Goal: Task Accomplishment & Management: Manage account settings

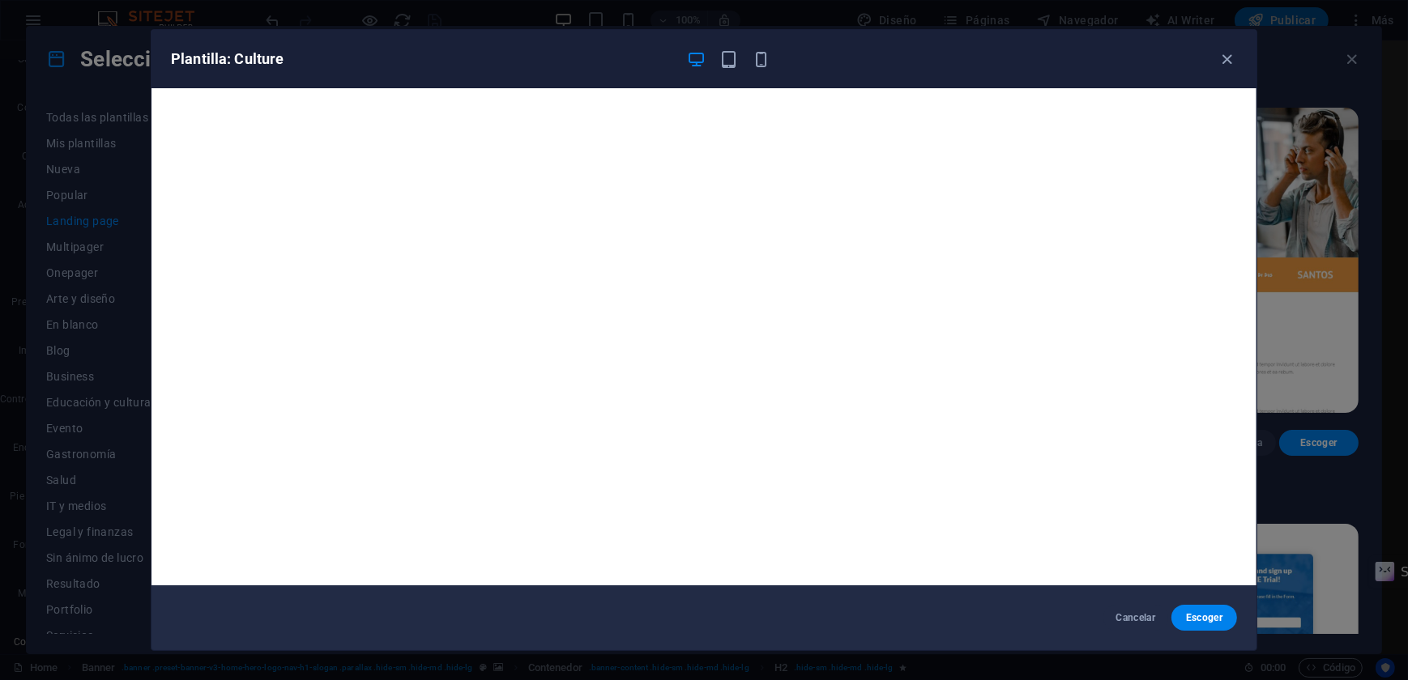
scroll to position [31792, 0]
click at [758, 55] on icon "button" at bounding box center [761, 59] width 19 height 19
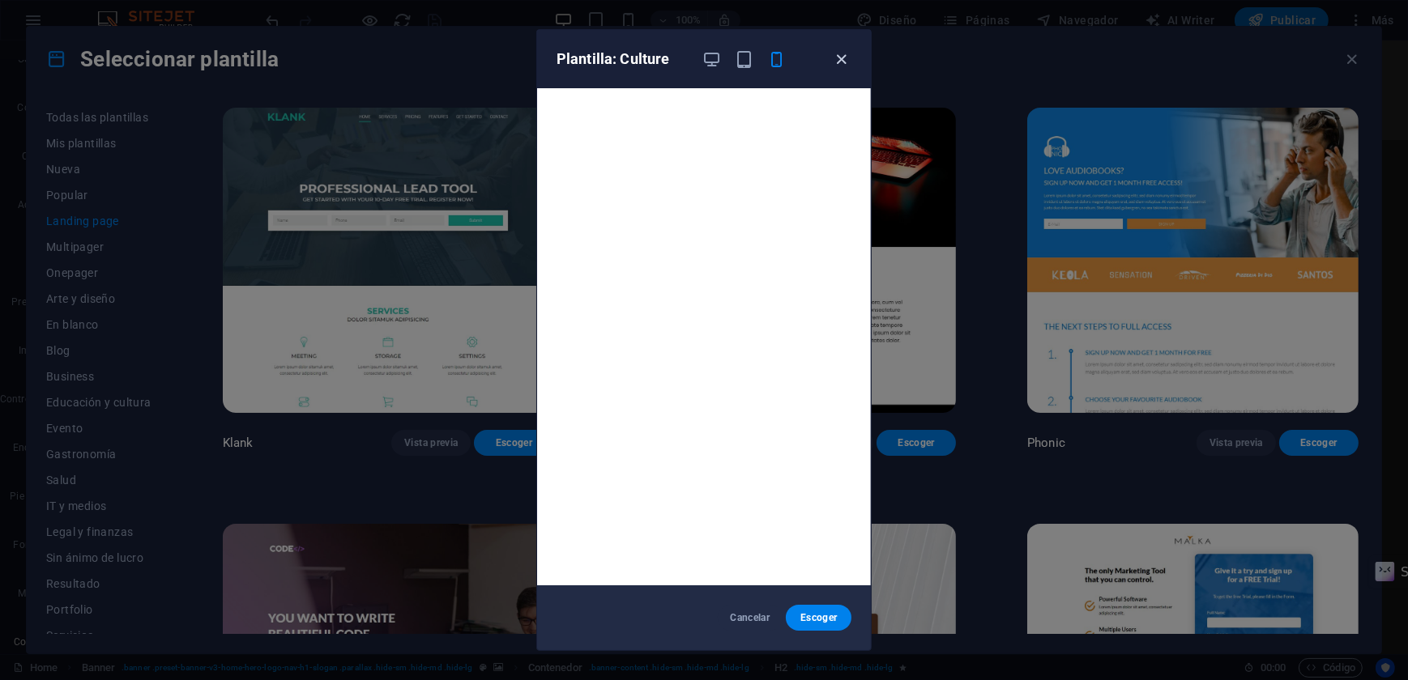
click at [843, 57] on icon "button" at bounding box center [842, 59] width 19 height 19
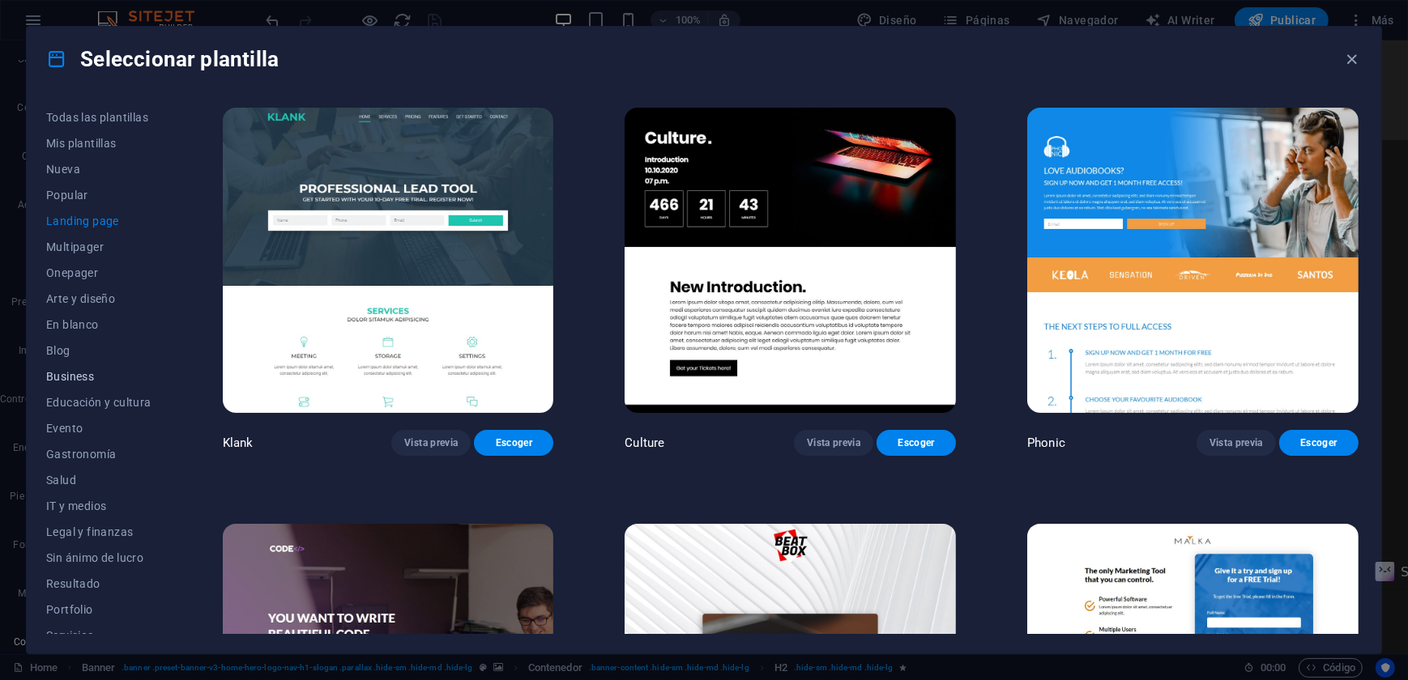
click at [65, 375] on span "Business" at bounding box center [98, 376] width 105 height 13
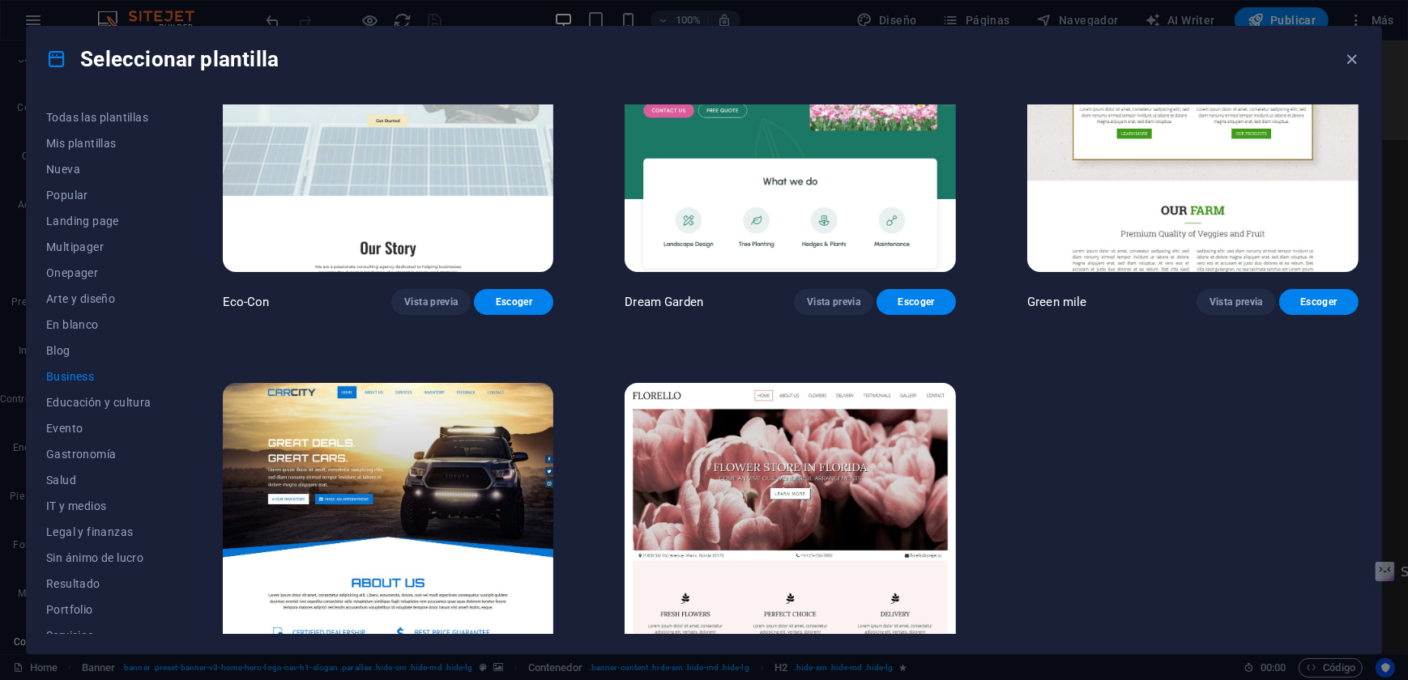
scroll to position [0, 0]
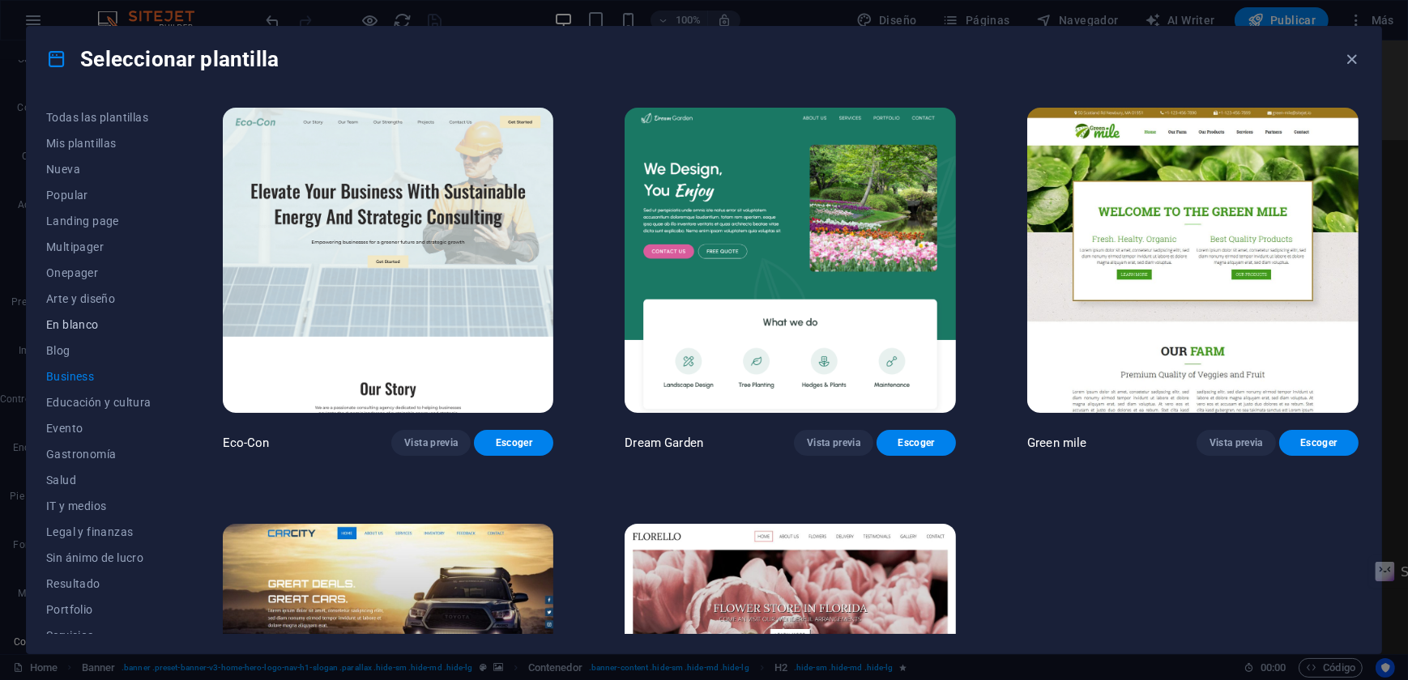
click at [61, 318] on span "En blanco" at bounding box center [98, 324] width 105 height 13
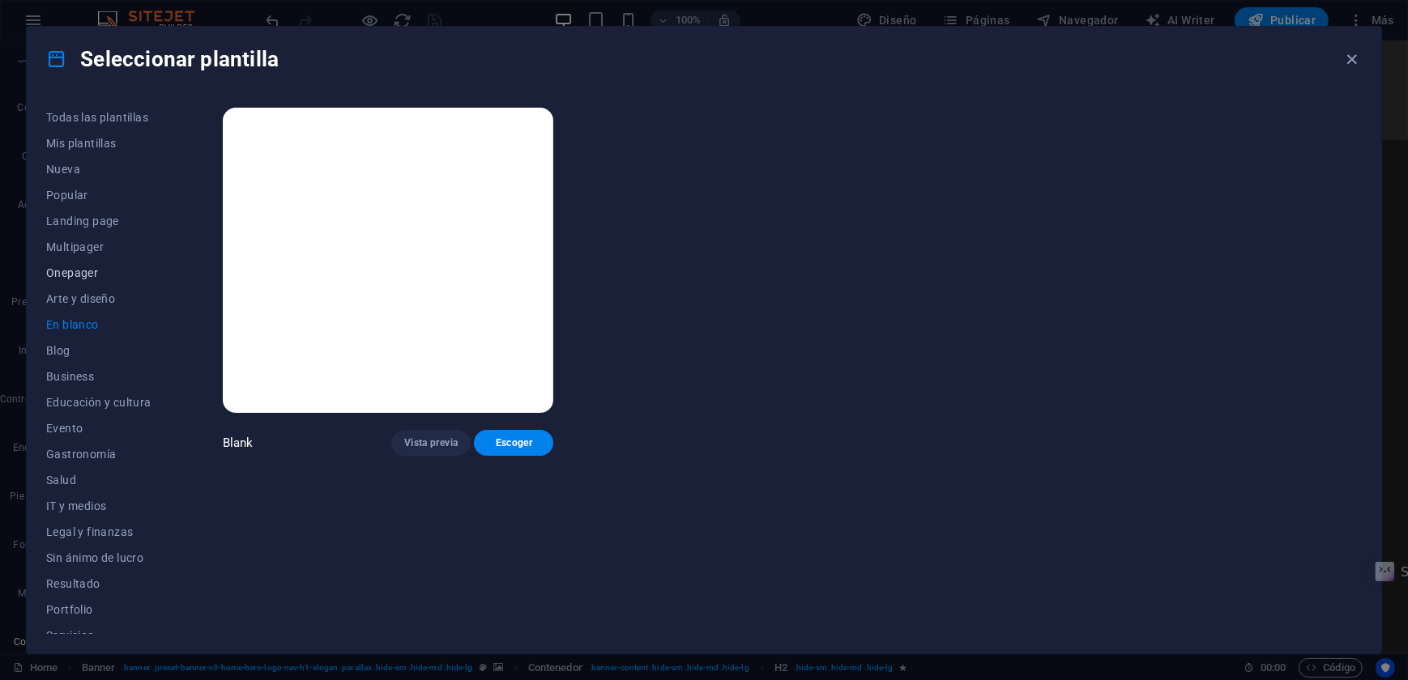
click at [62, 270] on span "Onepager" at bounding box center [98, 273] width 105 height 13
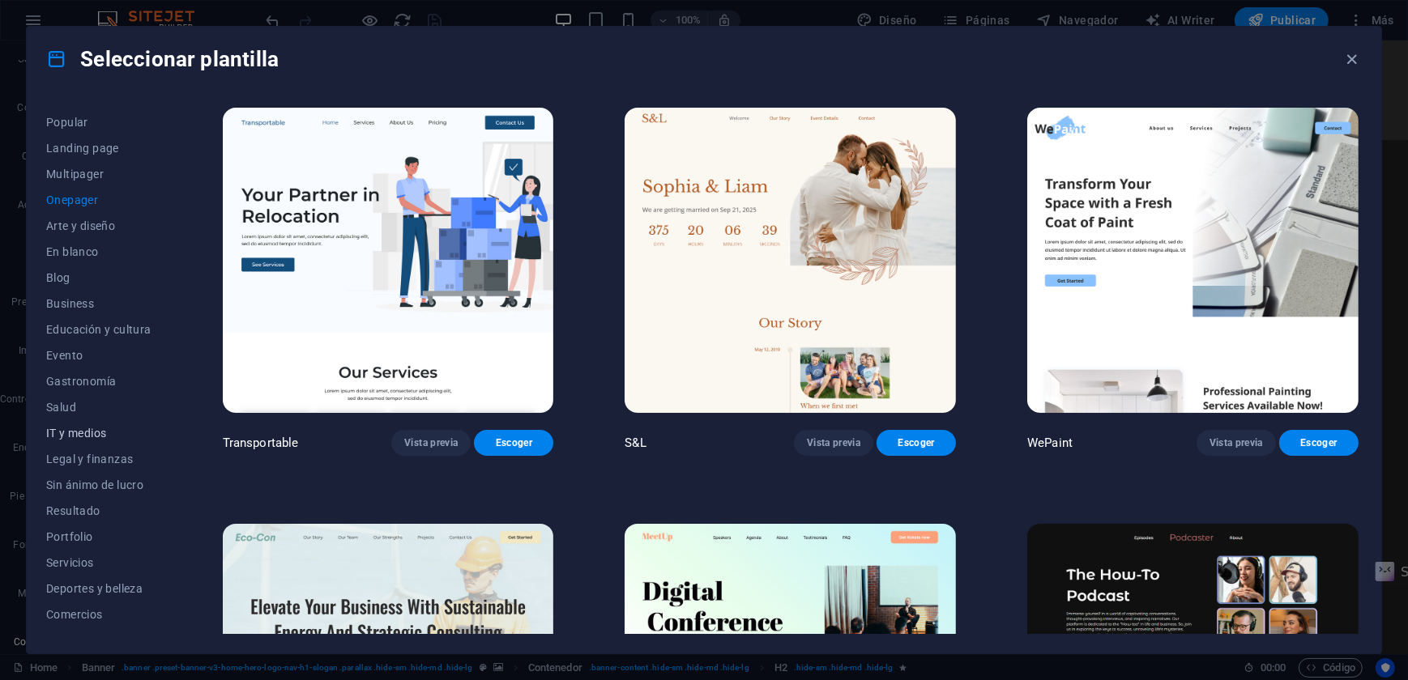
scroll to position [117, 0]
click at [76, 461] on span "Resultado" at bounding box center [98, 466] width 105 height 13
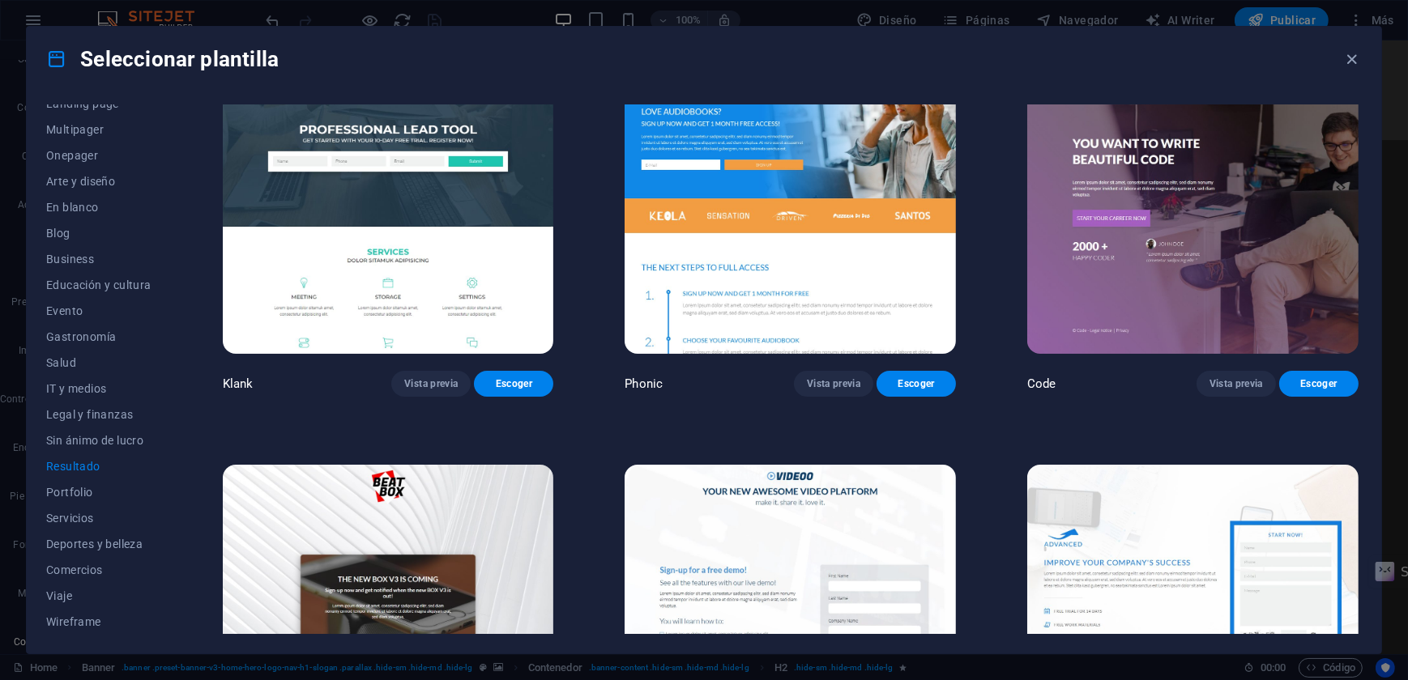
scroll to position [73, 0]
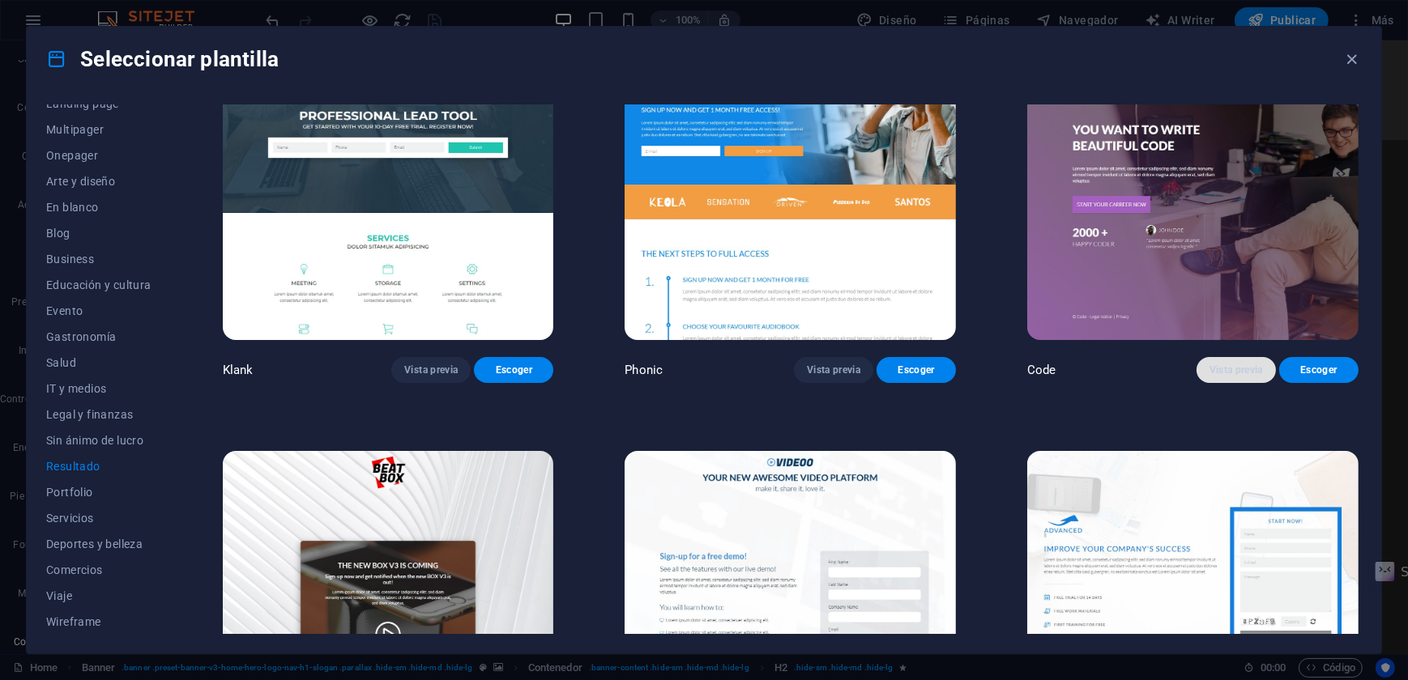
click at [1214, 364] on span "Vista previa" at bounding box center [1235, 370] width 53 height 13
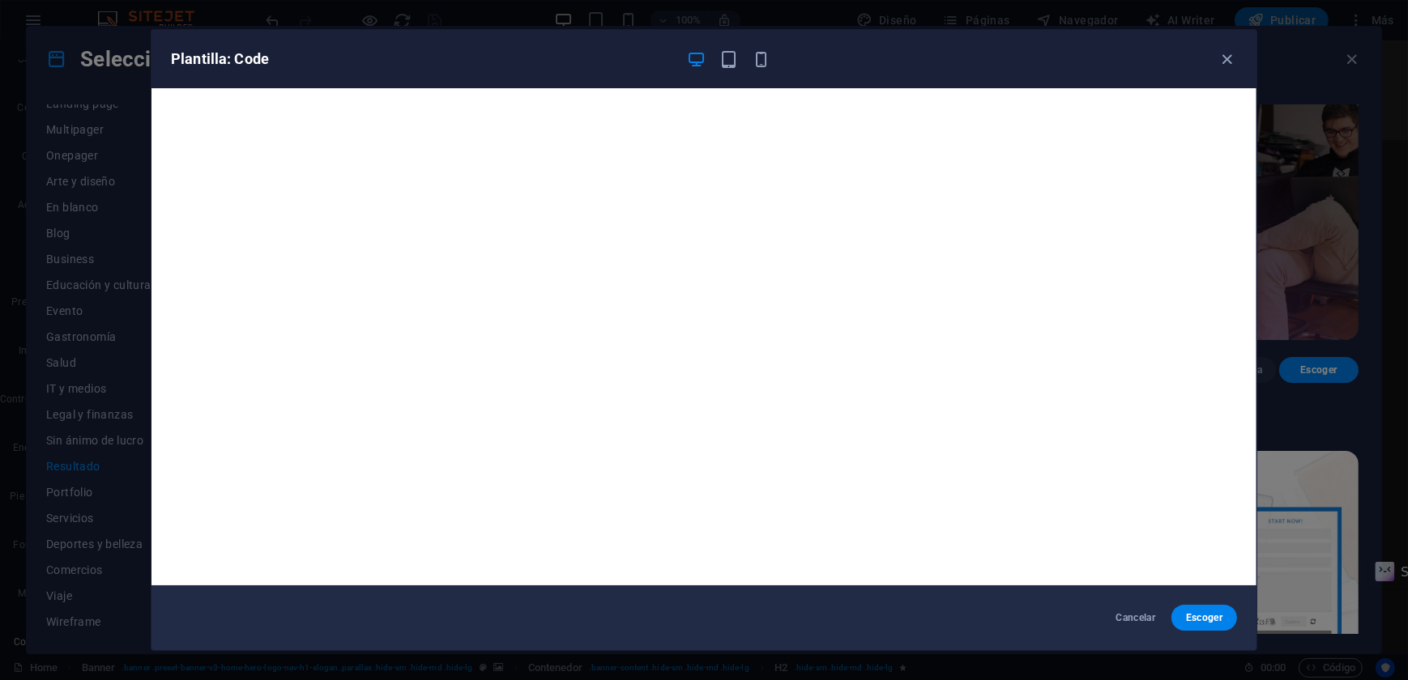
drag, startPoint x: 1226, startPoint y: 57, endPoint x: 1213, endPoint y: 56, distance: 13.0
click at [1226, 57] on icon "button" at bounding box center [1227, 59] width 19 height 19
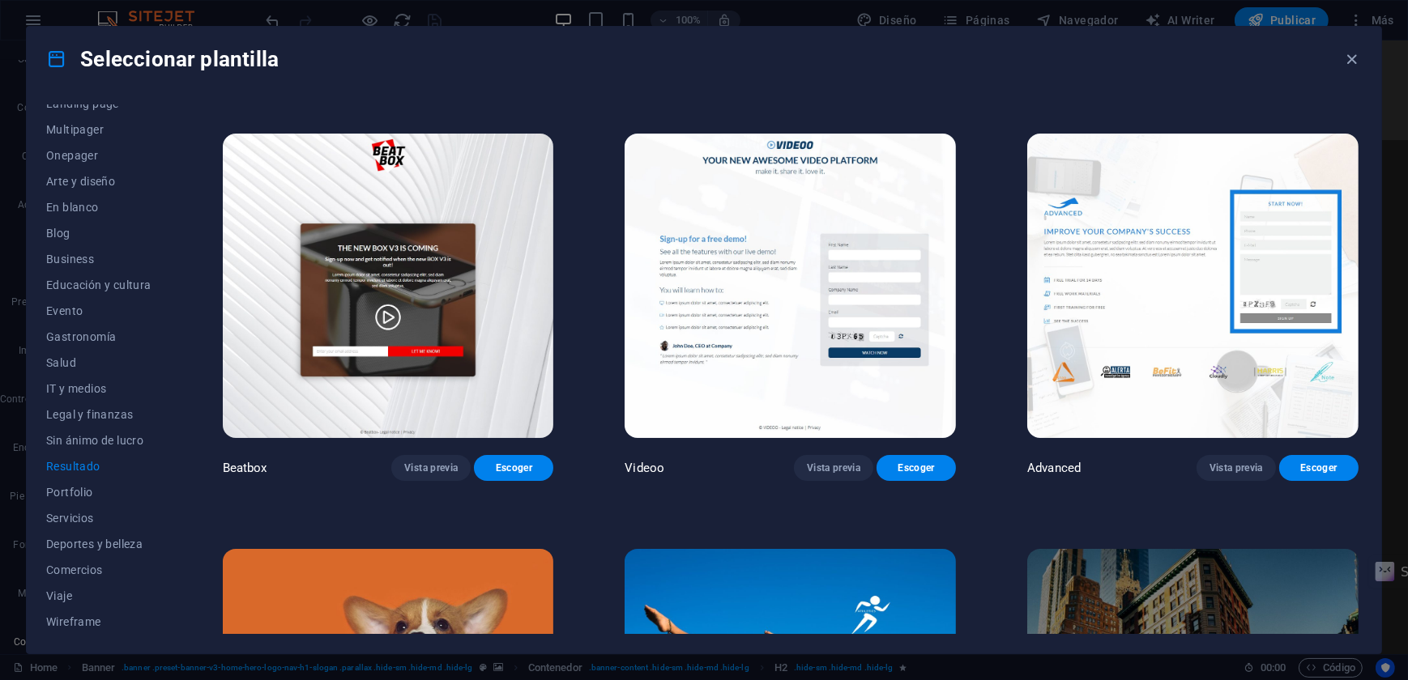
scroll to position [368, 0]
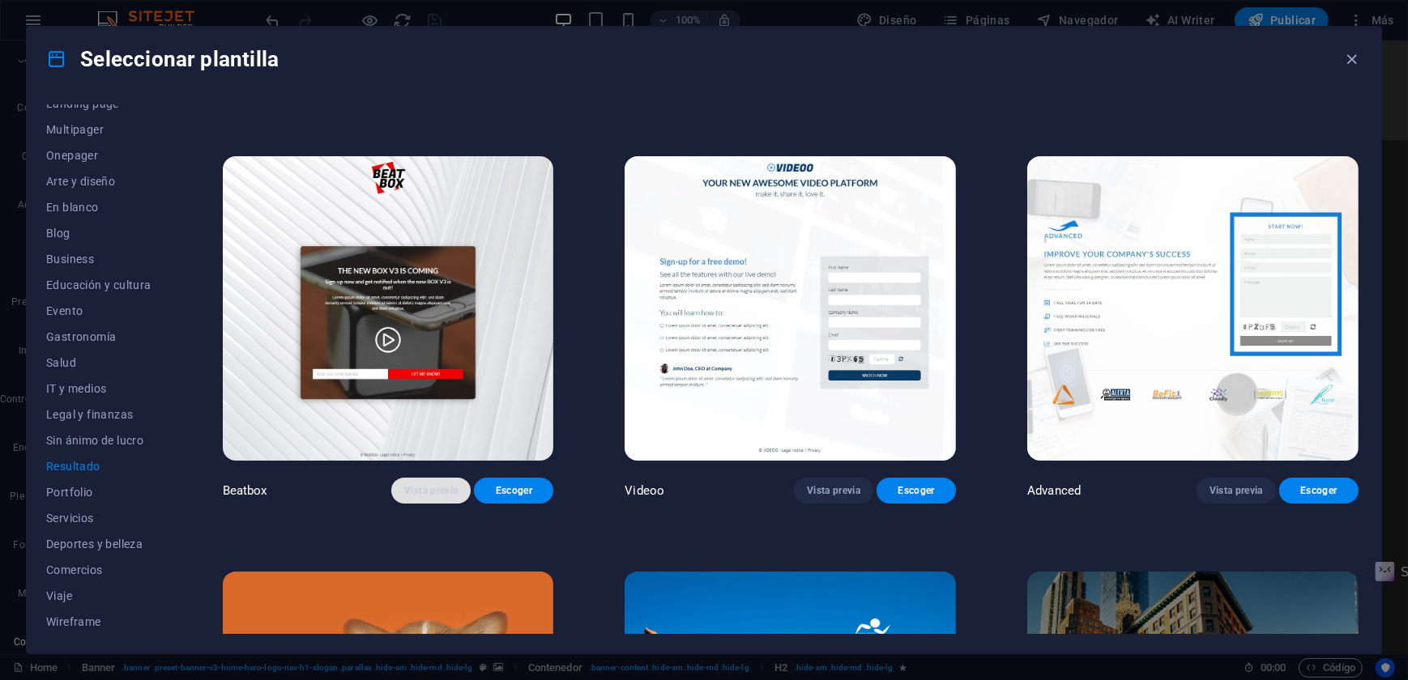
click at [435, 484] on span "Vista previa" at bounding box center [430, 490] width 53 height 13
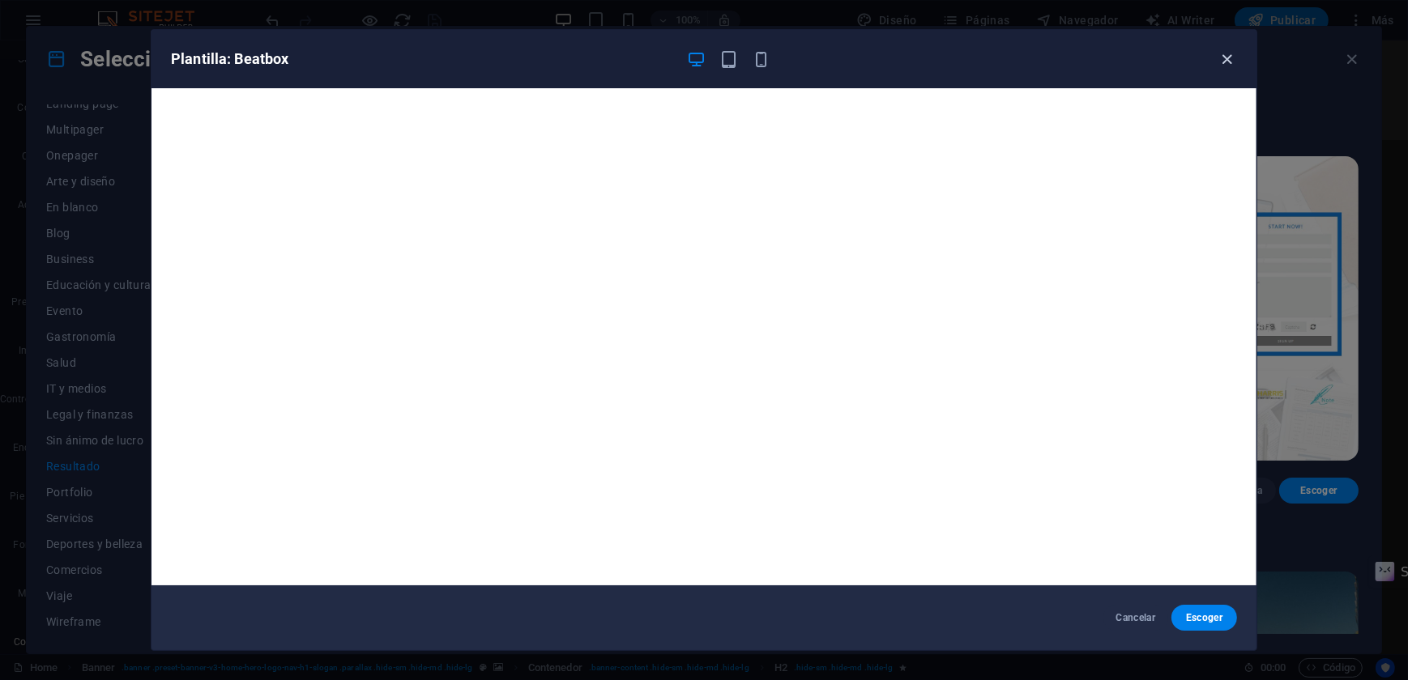
click at [1224, 57] on icon "button" at bounding box center [1227, 59] width 19 height 19
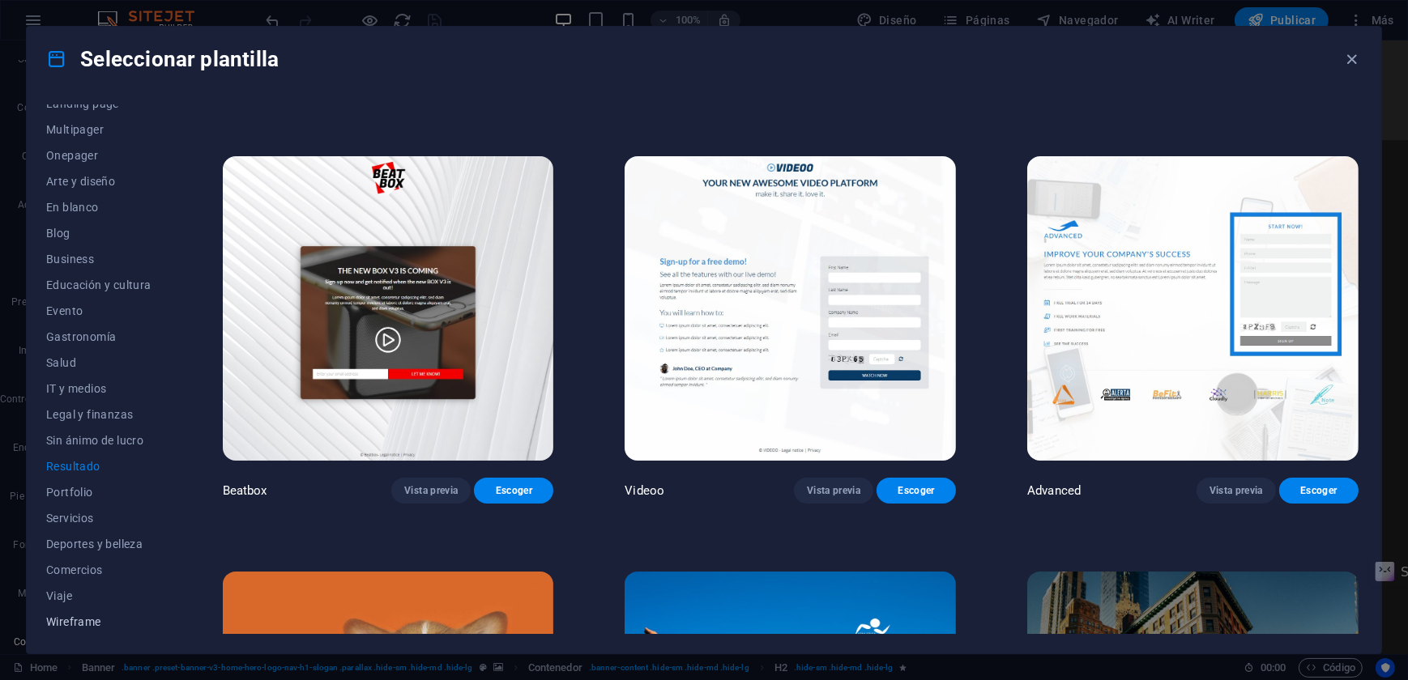
click at [81, 619] on span "Wireframe" at bounding box center [98, 622] width 105 height 13
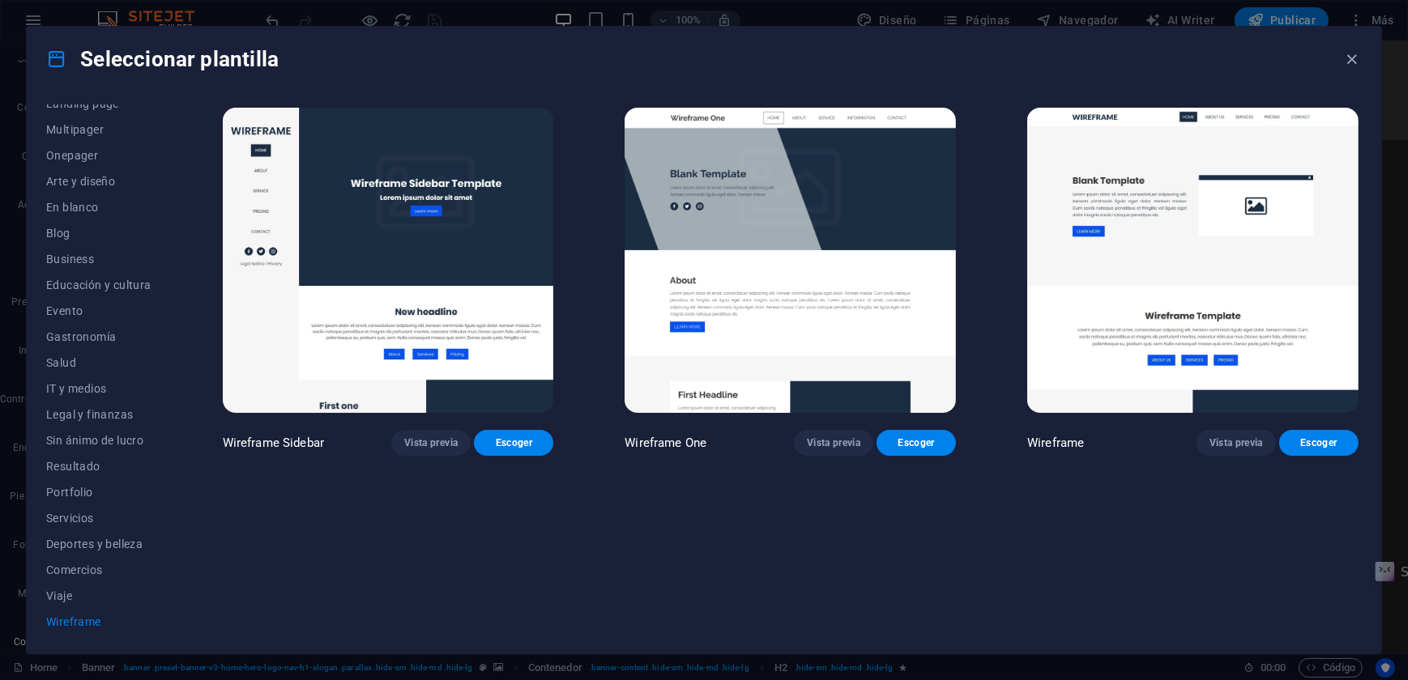
scroll to position [0, 0]
click at [1230, 437] on span "Vista previa" at bounding box center [1235, 443] width 53 height 13
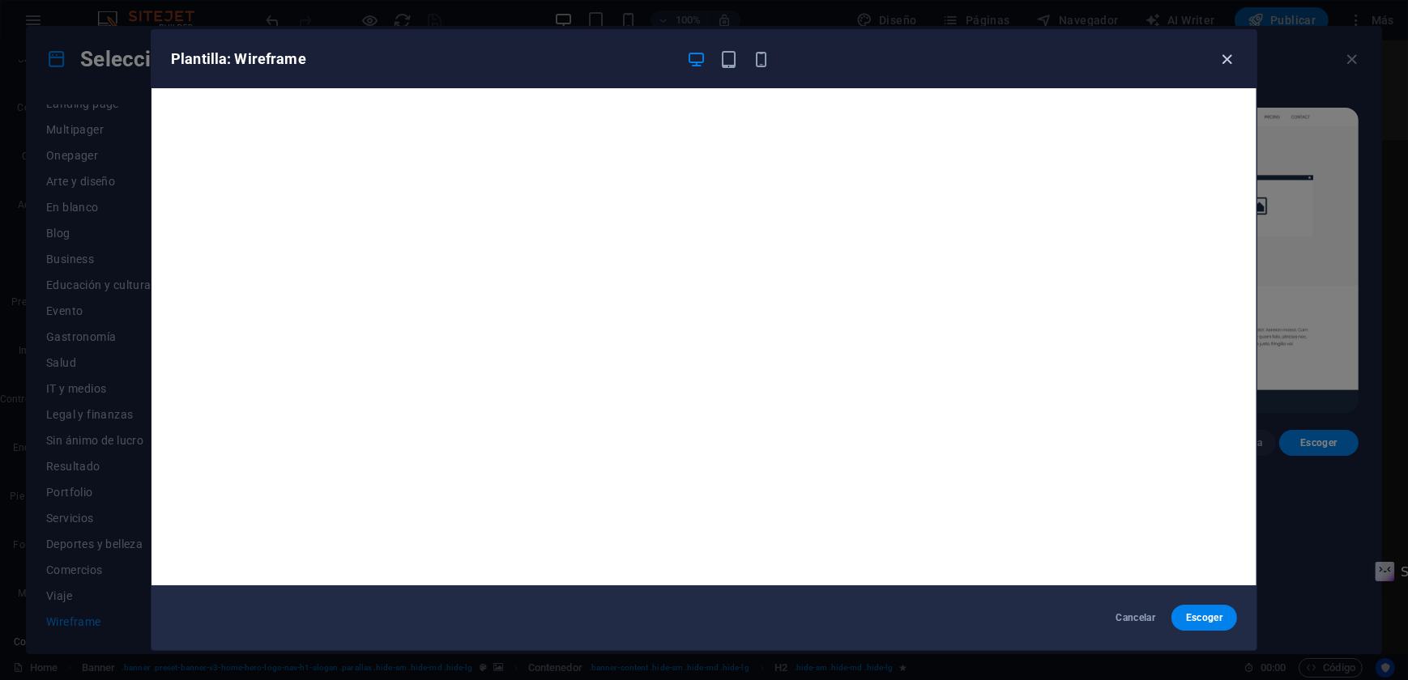
click at [1224, 52] on icon "button" at bounding box center [1227, 59] width 19 height 19
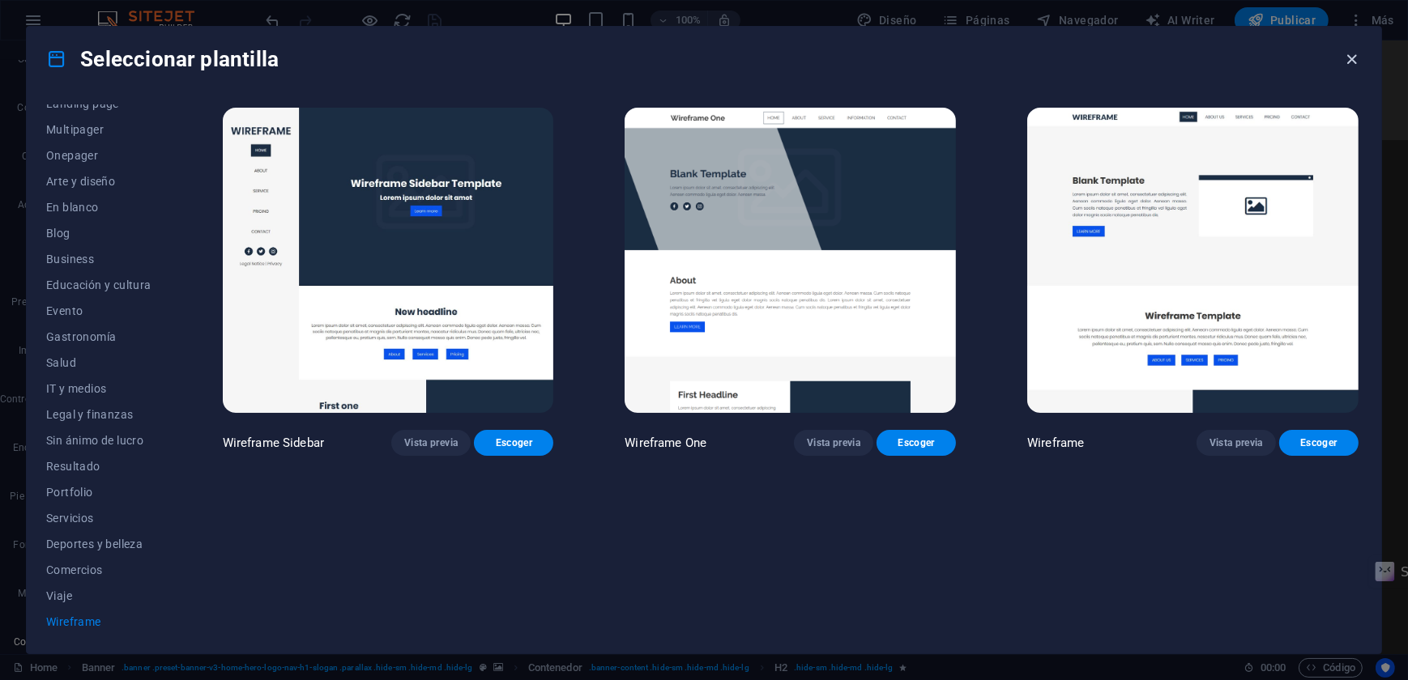
drag, startPoint x: 1347, startPoint y: 55, endPoint x: 991, endPoint y: 13, distance: 358.9
click at [1347, 55] on icon "button" at bounding box center [1352, 59] width 19 height 19
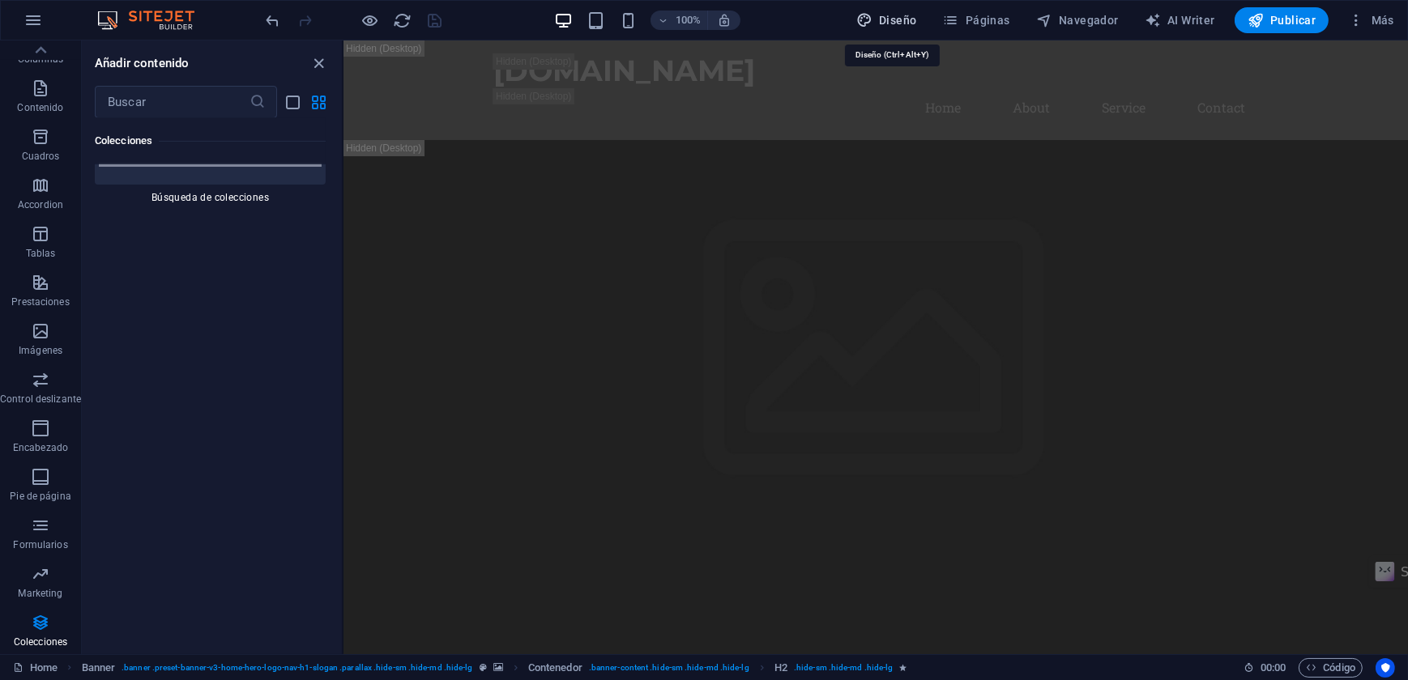
click at [891, 13] on span "Diseño" at bounding box center [886, 20] width 61 height 16
select select "px"
select select "400"
select select "px"
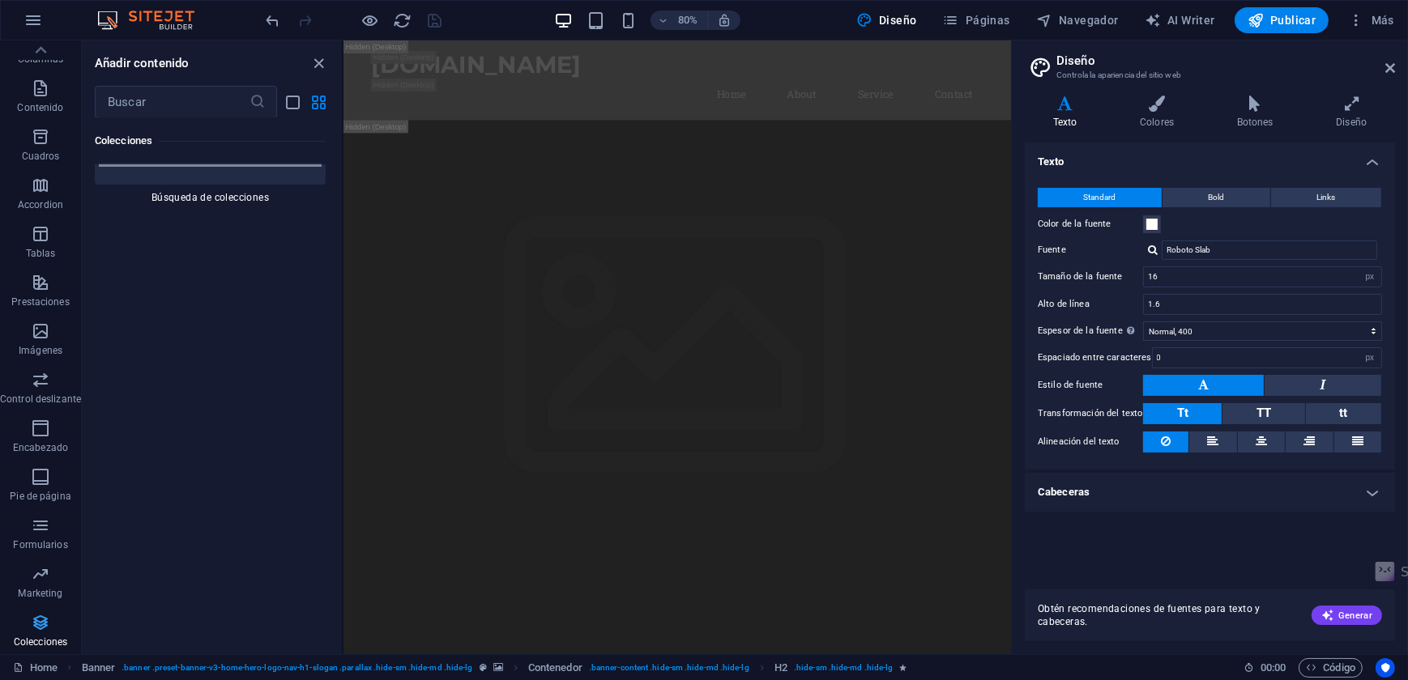
click at [41, 626] on icon "button" at bounding box center [40, 622] width 19 height 19
click at [38, 574] on icon "button" at bounding box center [40, 574] width 19 height 19
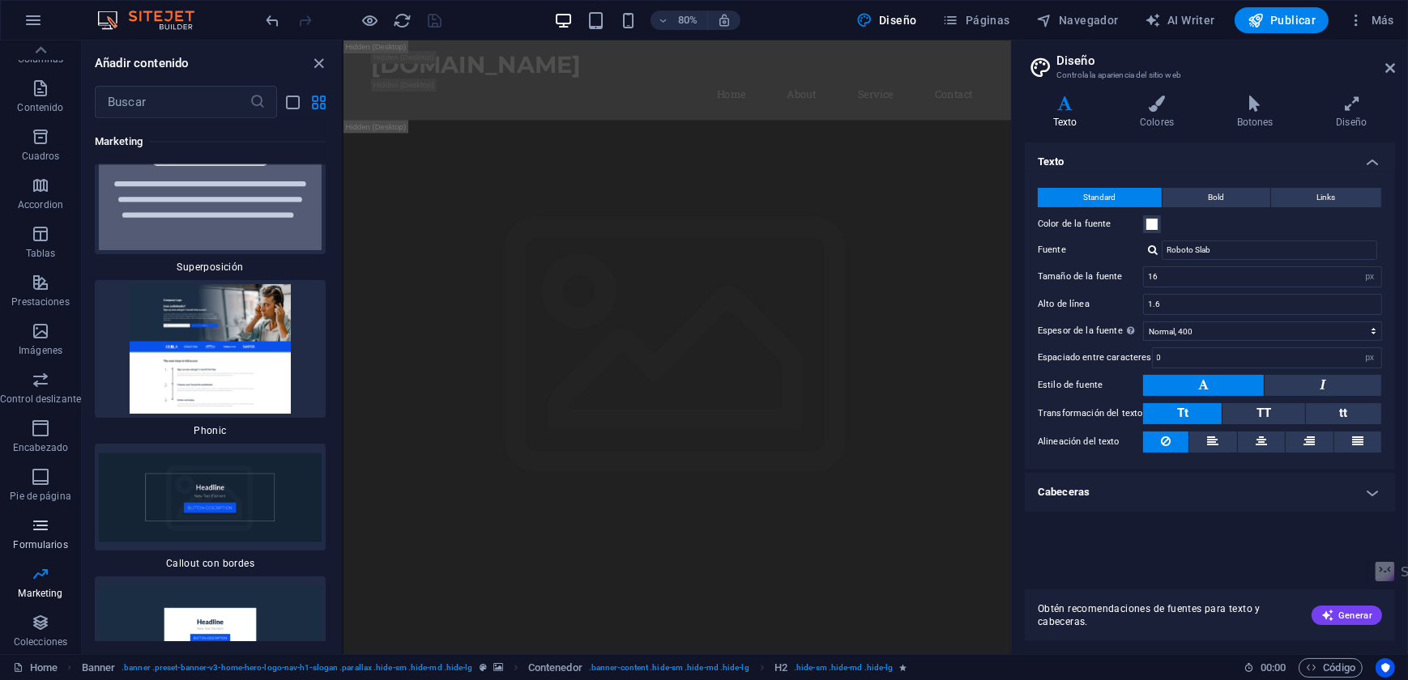
scroll to position [26645, 0]
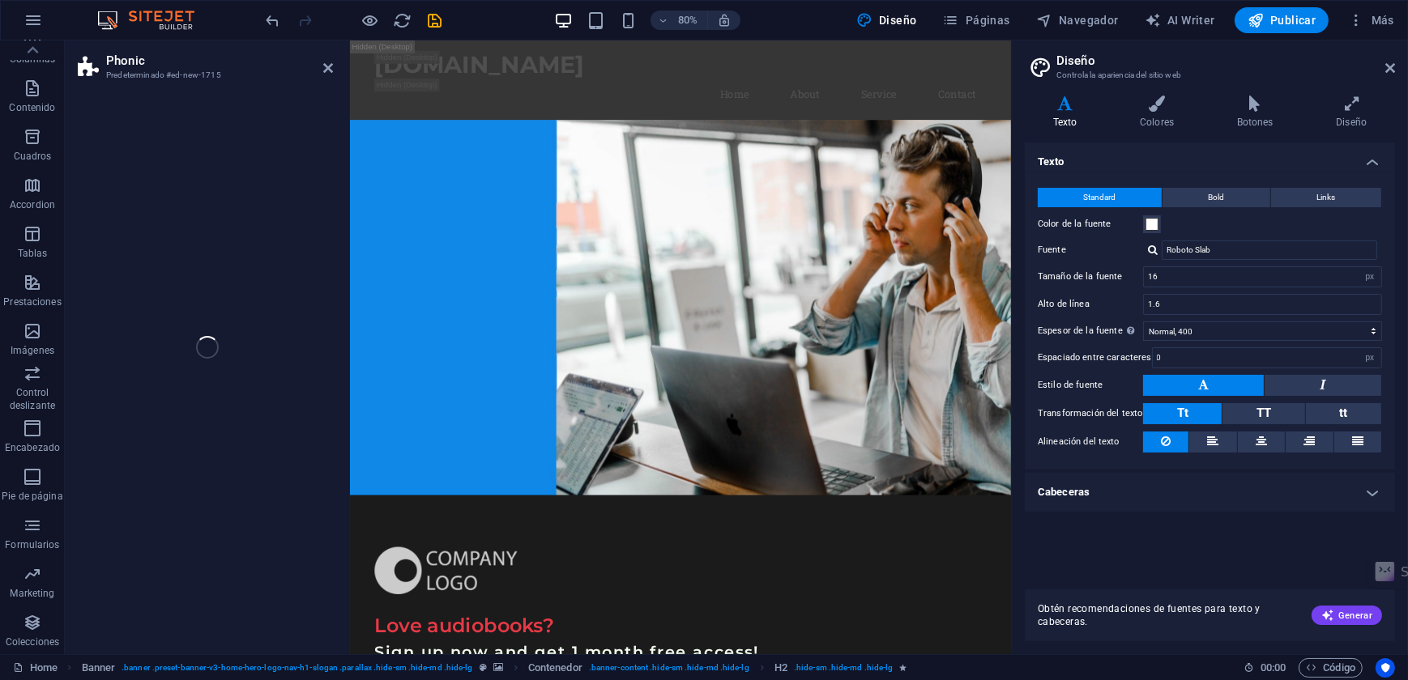
select select "%"
select select "rem"
select select "px"
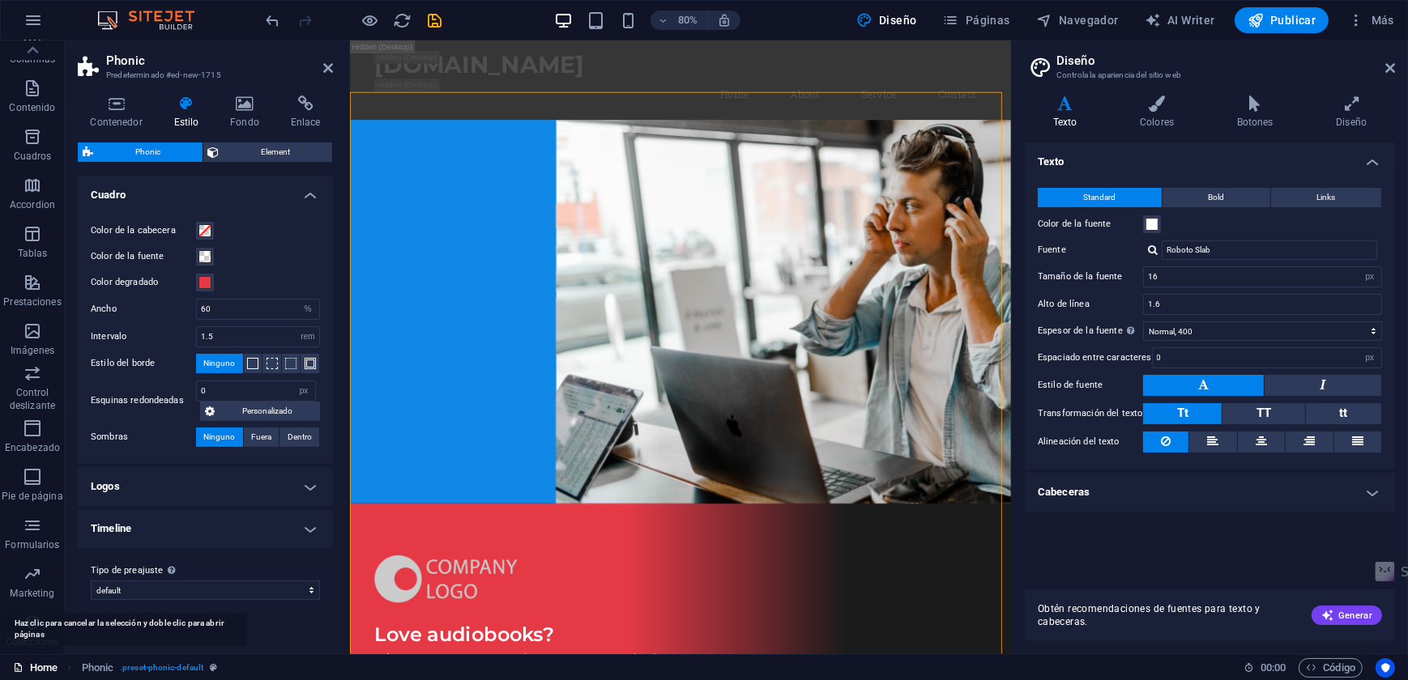
click at [41, 664] on link "Home" at bounding box center [35, 668] width 45 height 19
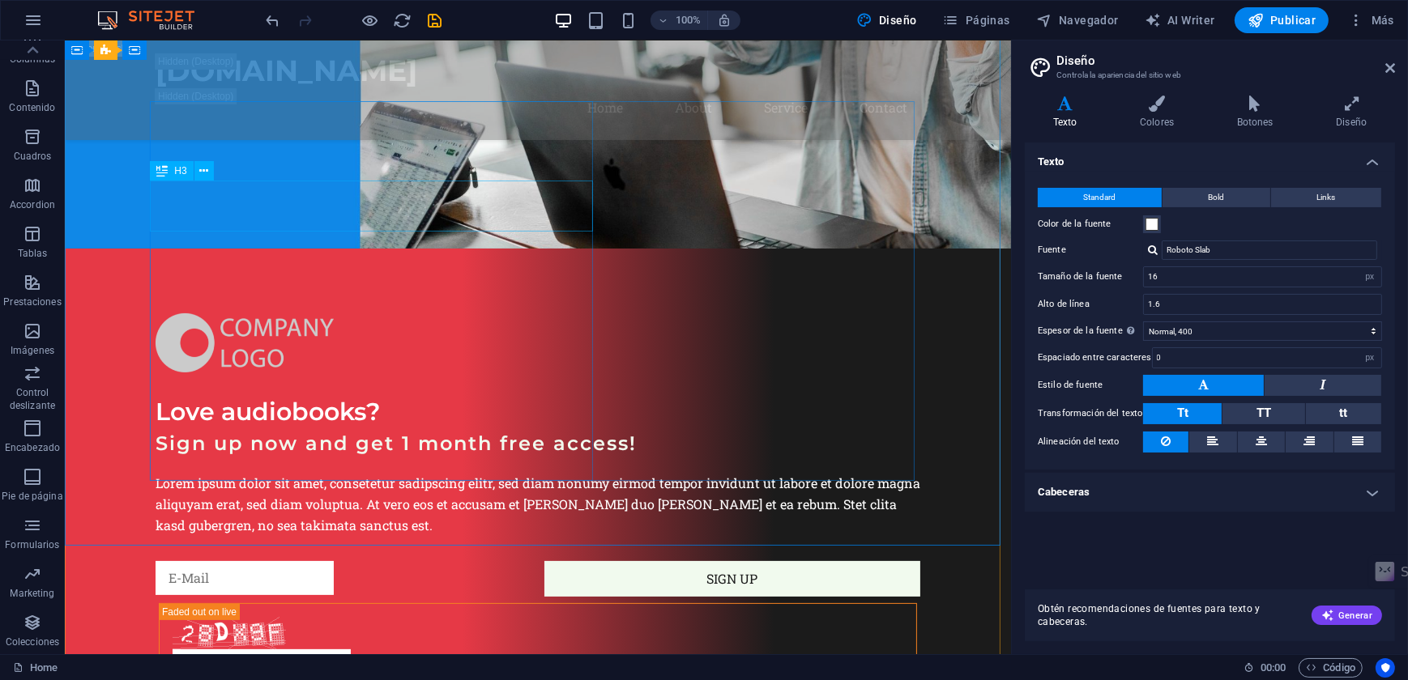
scroll to position [0, 0]
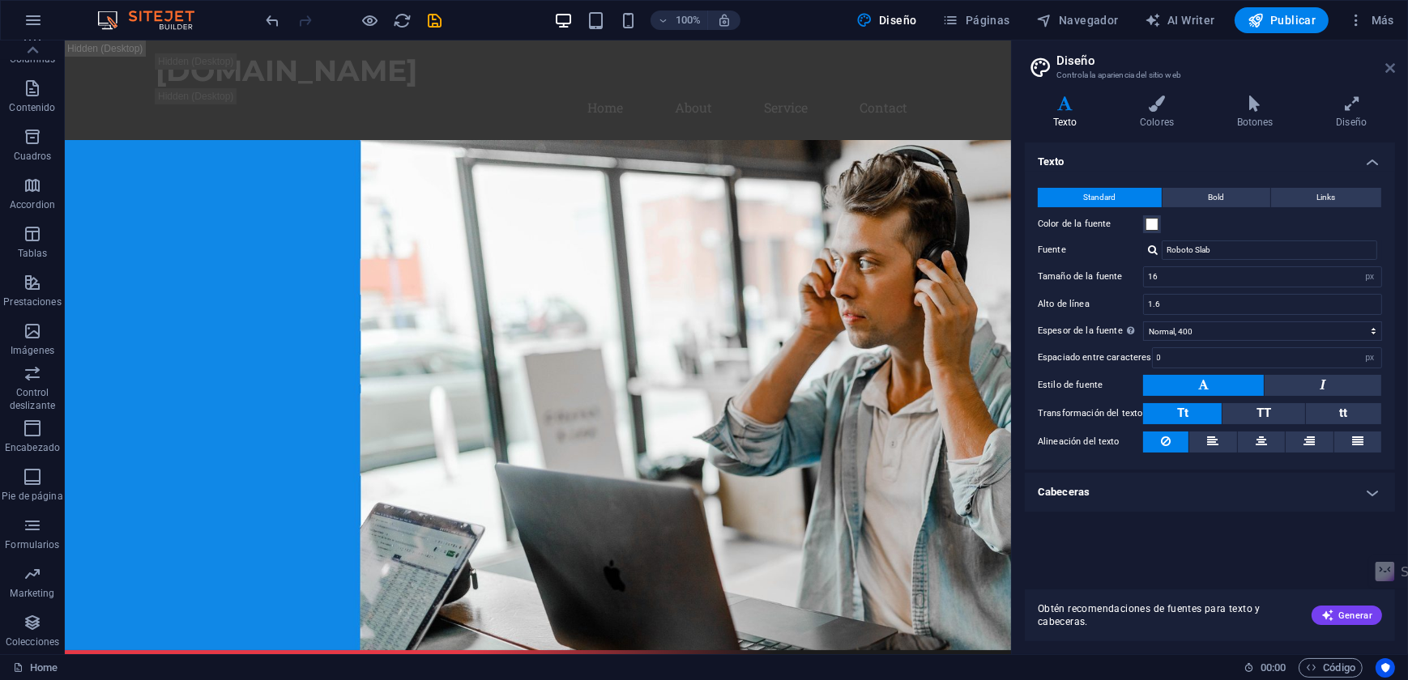
click at [1385, 68] on icon at bounding box center [1390, 68] width 10 height 13
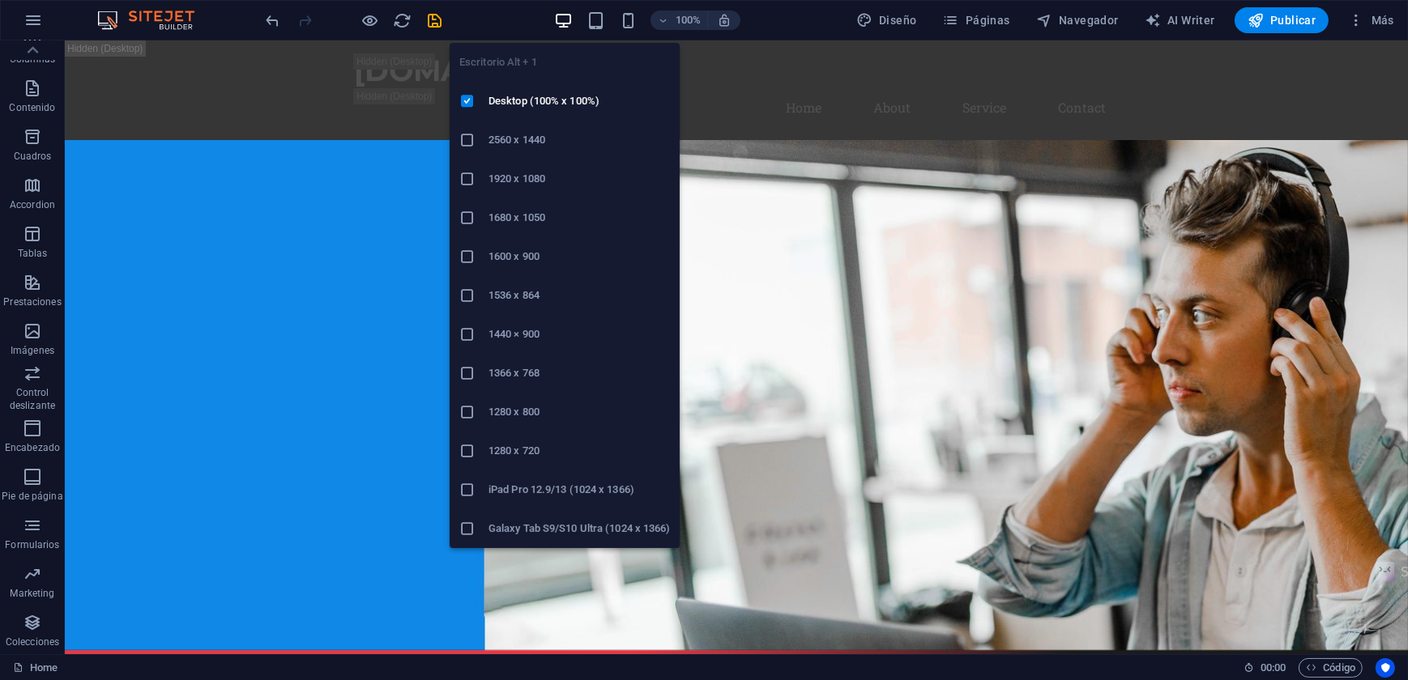
click at [565, 14] on icon "button" at bounding box center [563, 20] width 19 height 19
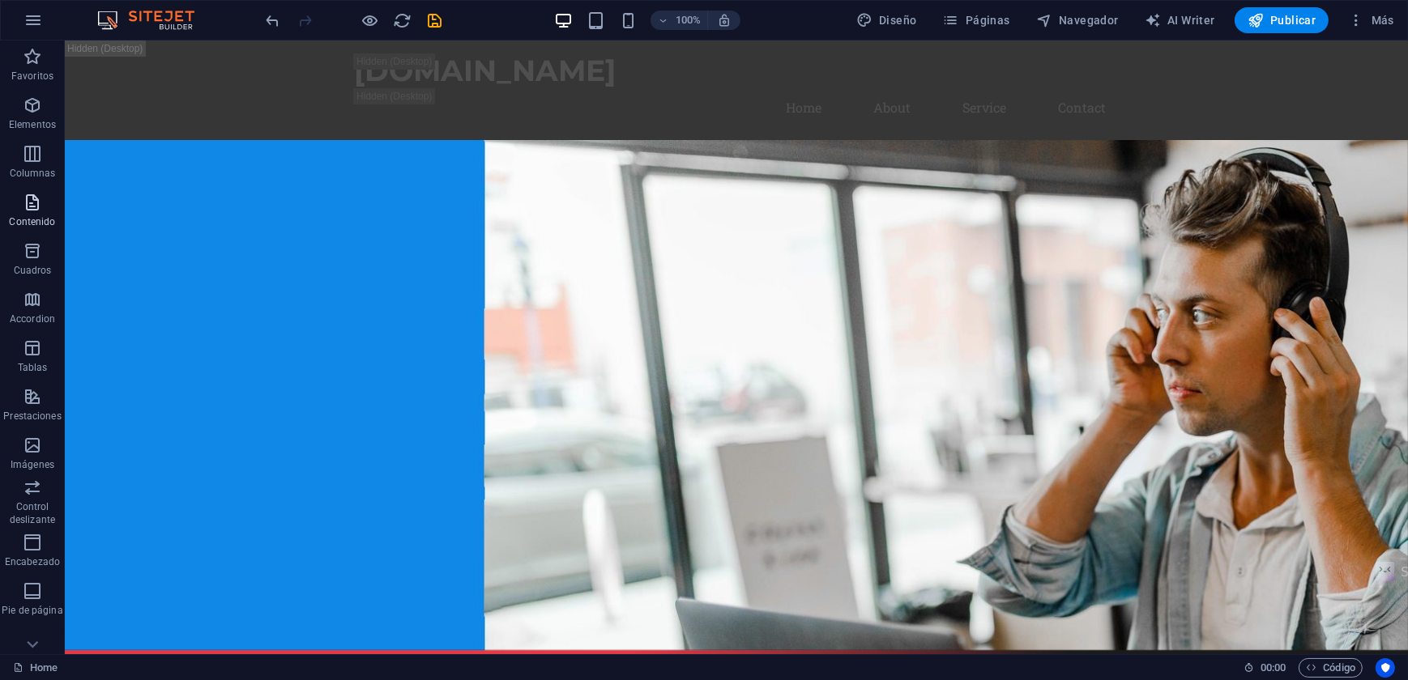
click at [32, 204] on icon "button" at bounding box center [32, 202] width 19 height 19
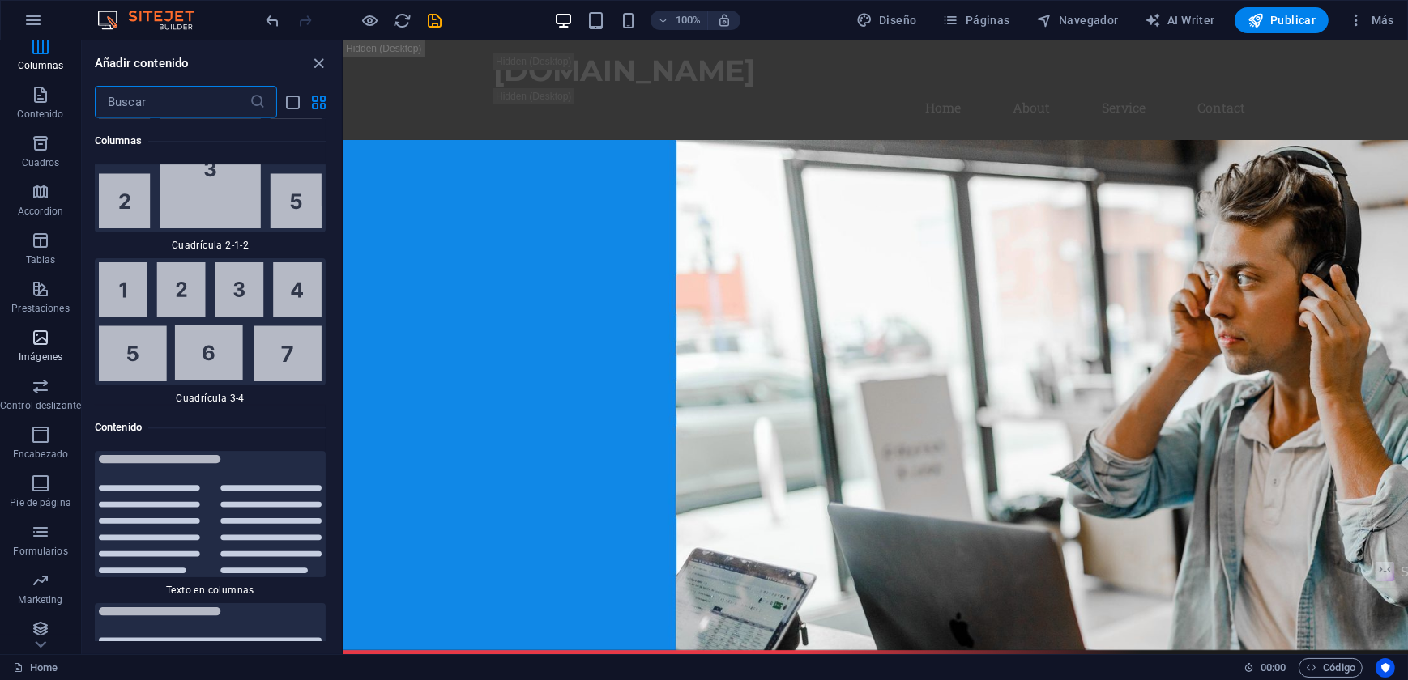
scroll to position [114, 0]
click at [47, 625] on icon "button" at bounding box center [40, 622] width 19 height 19
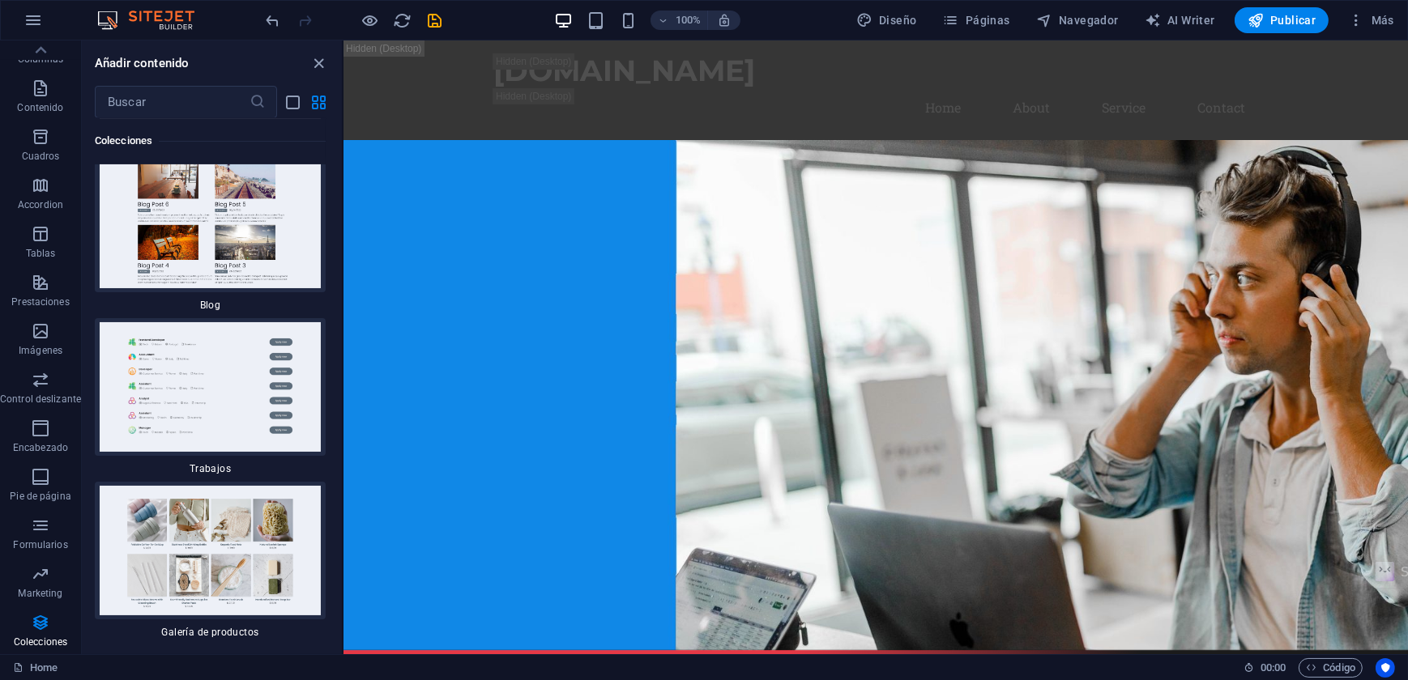
scroll to position [30335, 0]
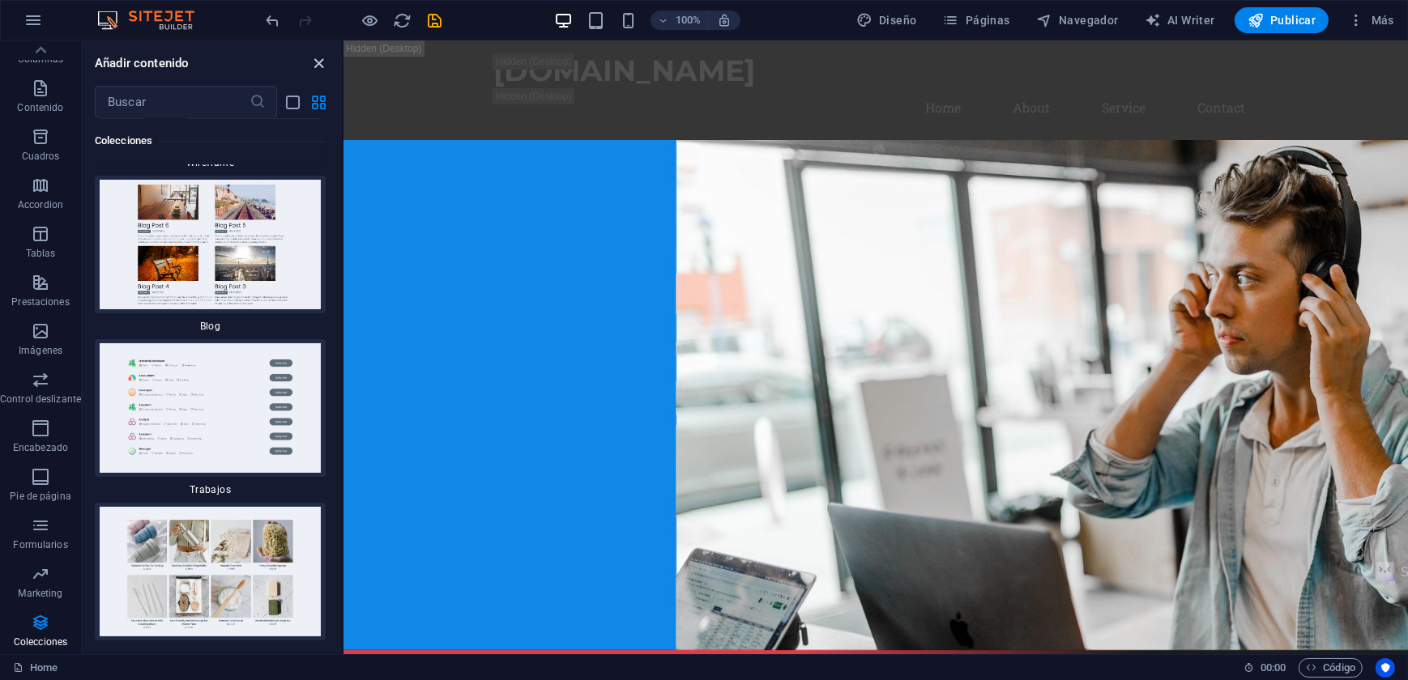
click at [316, 67] on icon "close panel" at bounding box center [319, 63] width 19 height 19
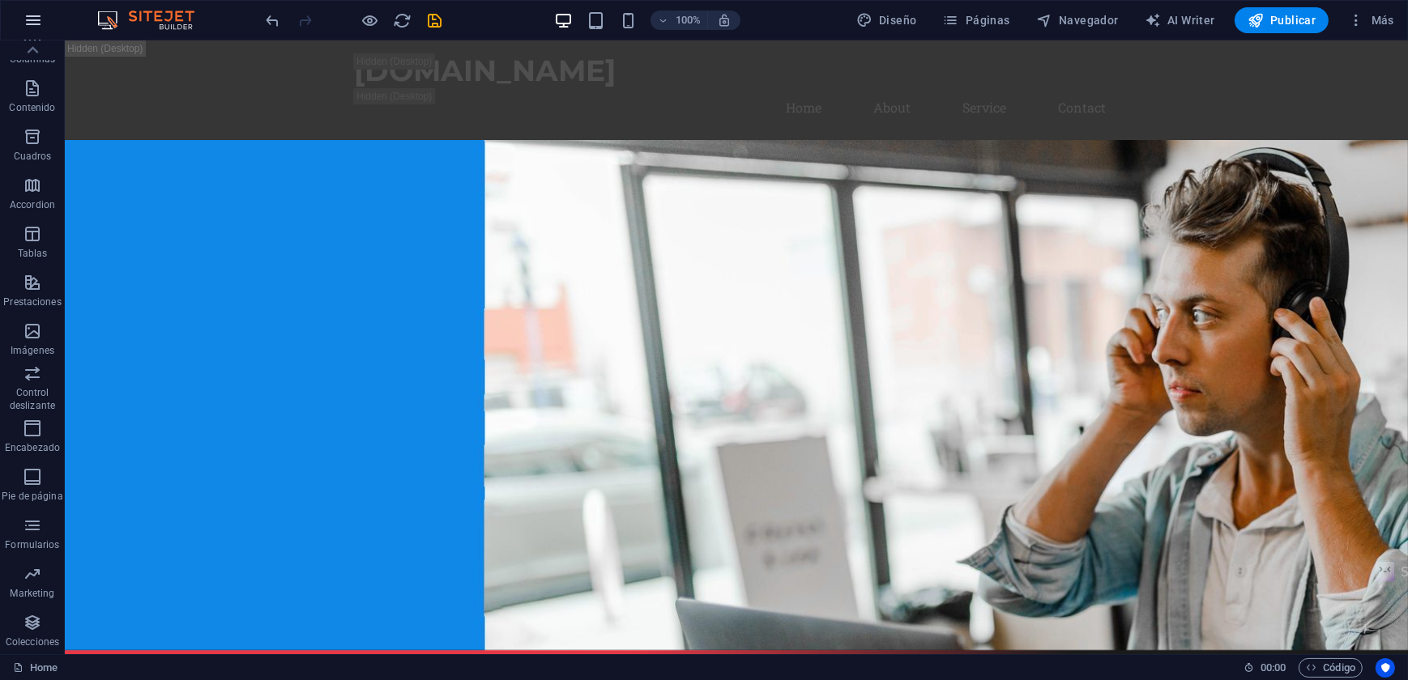
click at [30, 21] on icon "button" at bounding box center [32, 20] width 19 height 19
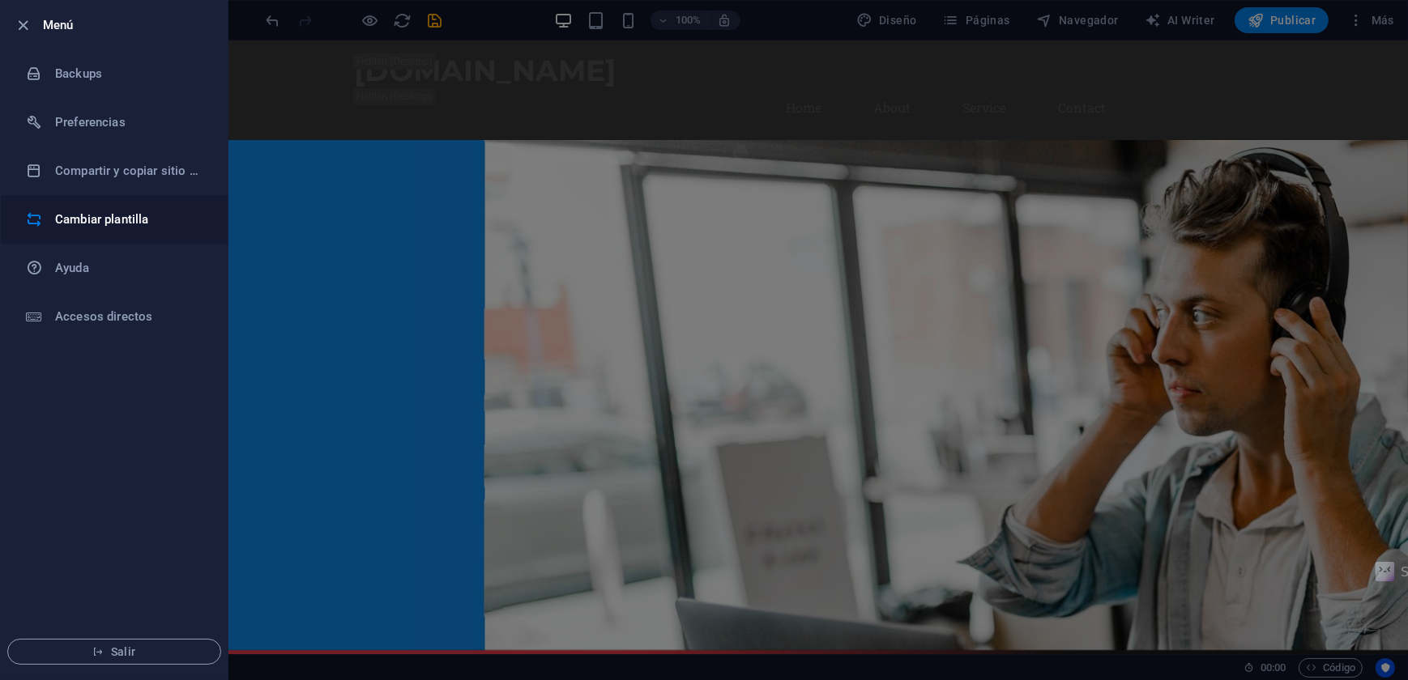
click at [64, 212] on h6 "Cambiar plantilla" at bounding box center [130, 219] width 150 height 19
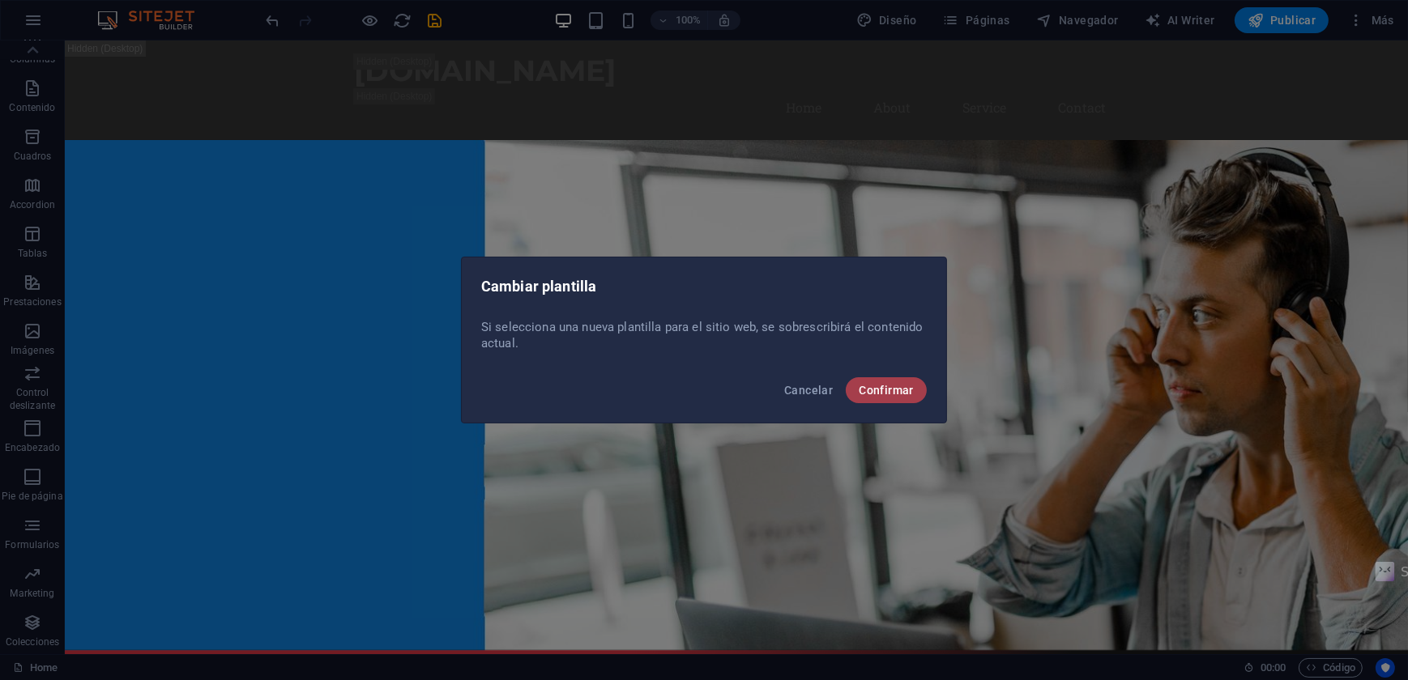
click at [898, 384] on span "Confirmar" at bounding box center [886, 390] width 55 height 13
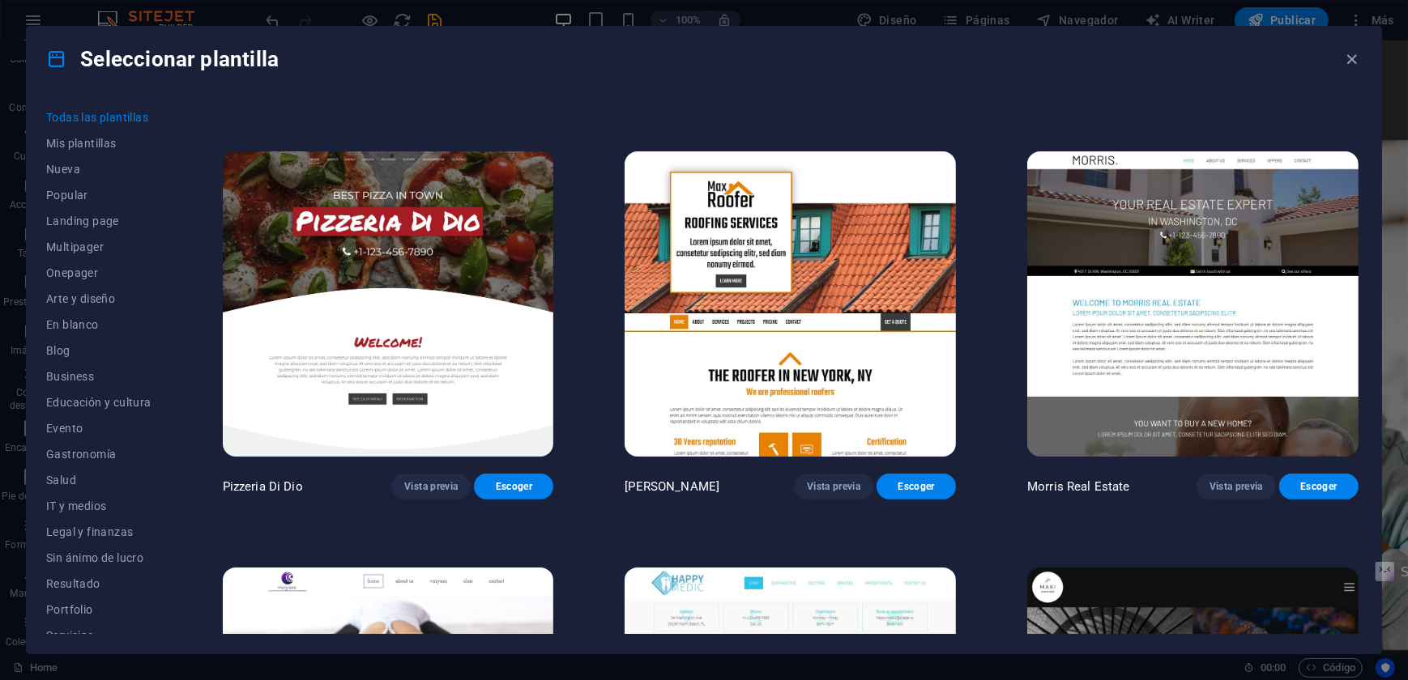
scroll to position [2872, 0]
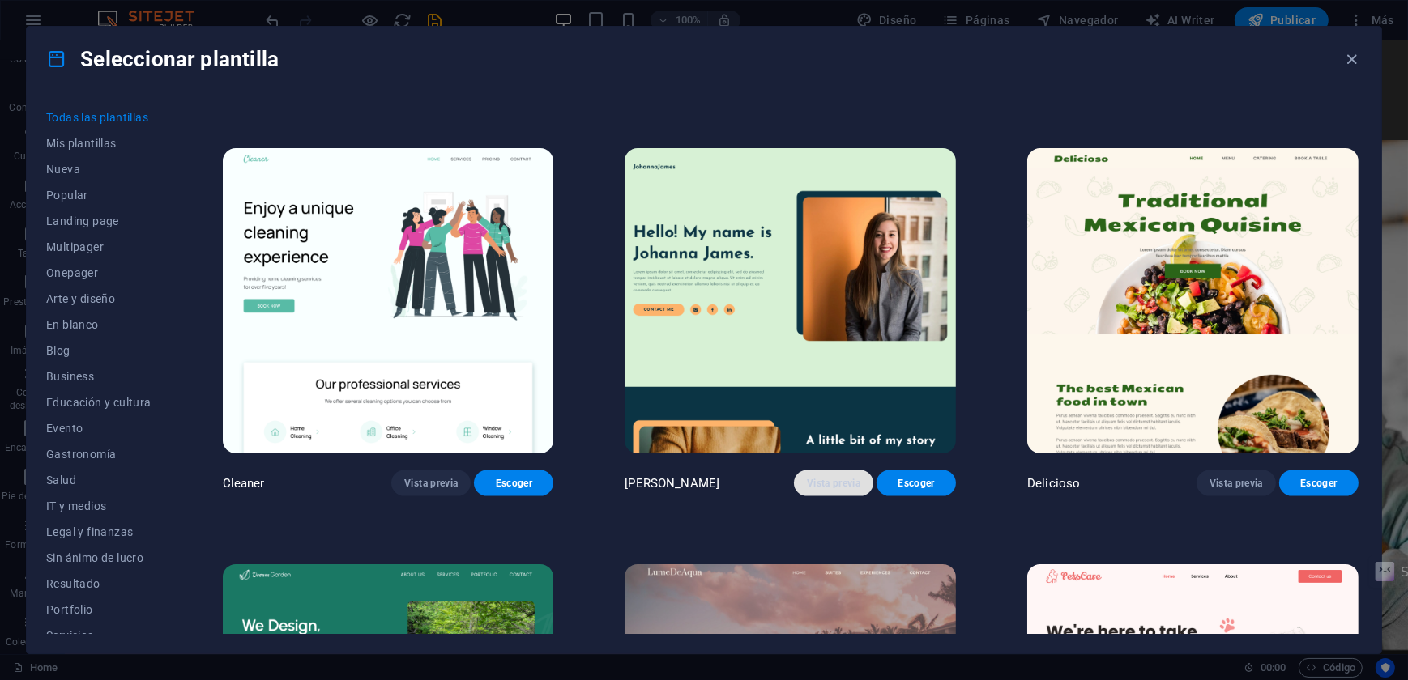
click at [850, 477] on span "Vista previa" at bounding box center [833, 483] width 53 height 13
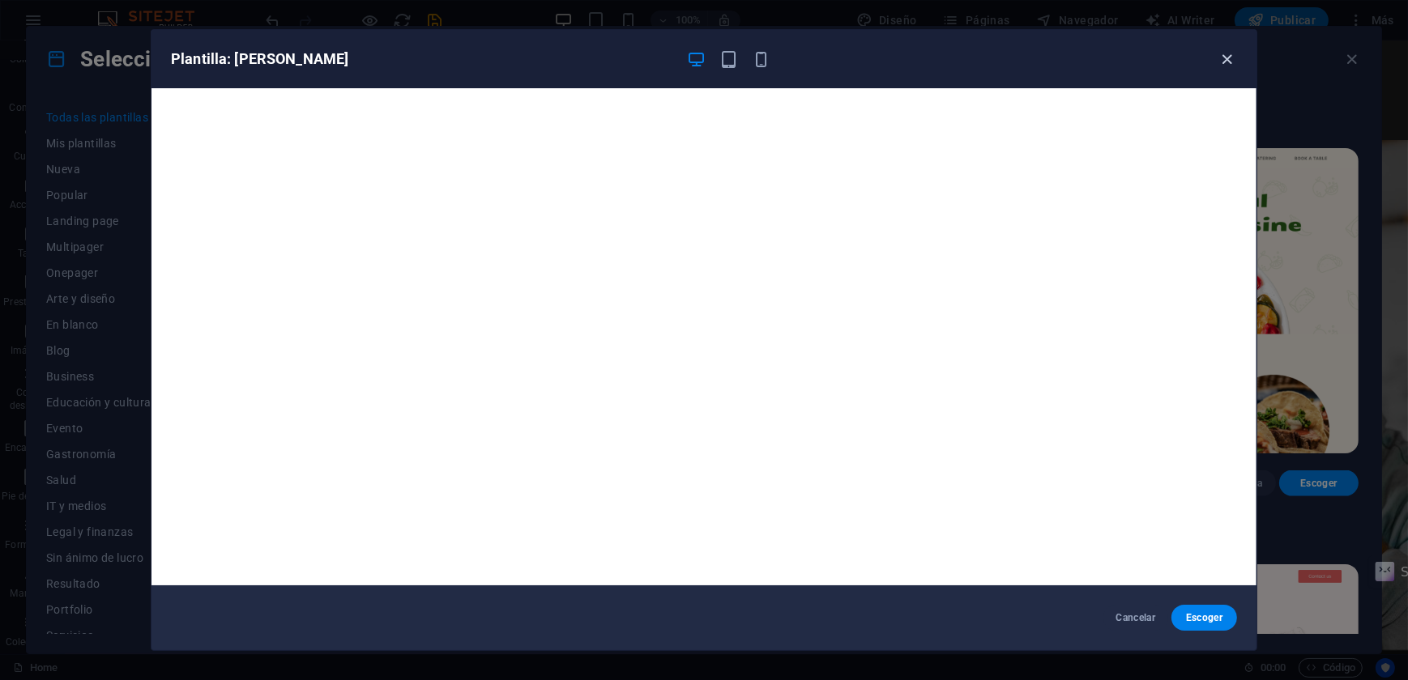
click at [1224, 57] on icon "button" at bounding box center [1227, 59] width 19 height 19
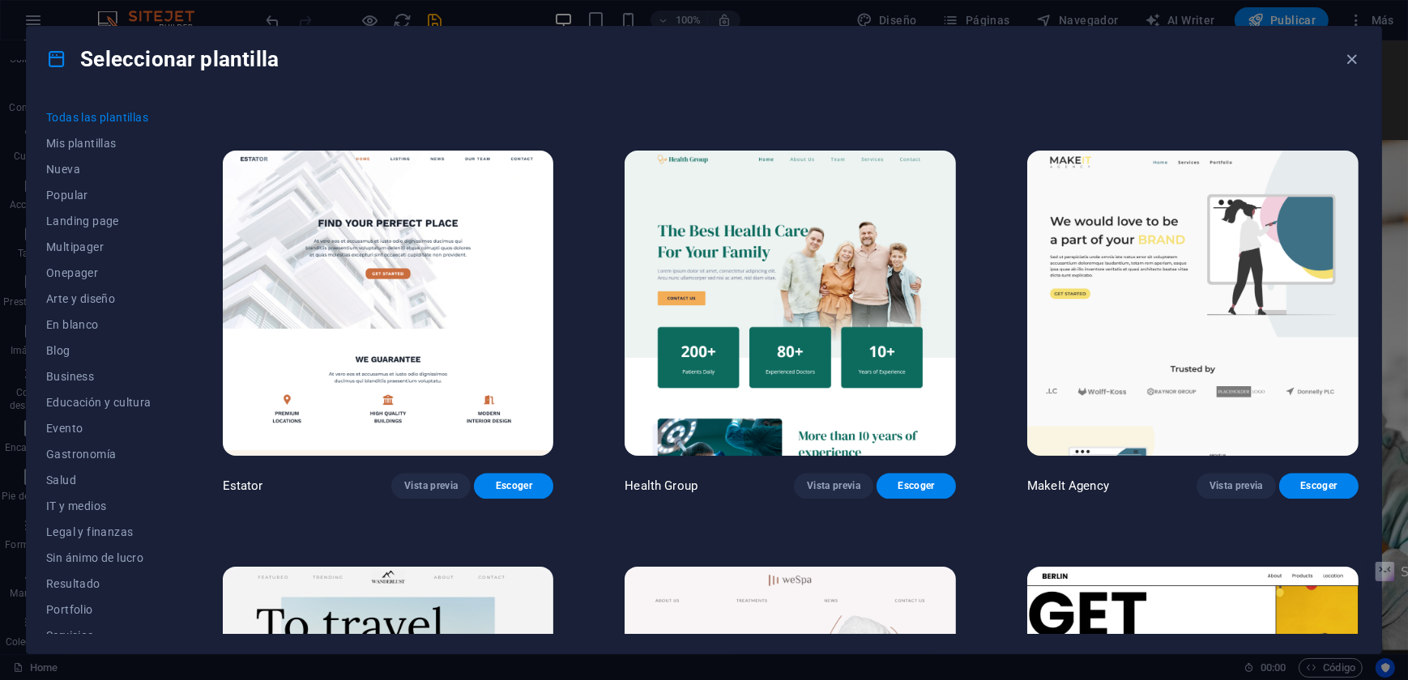
scroll to position [4123, 0]
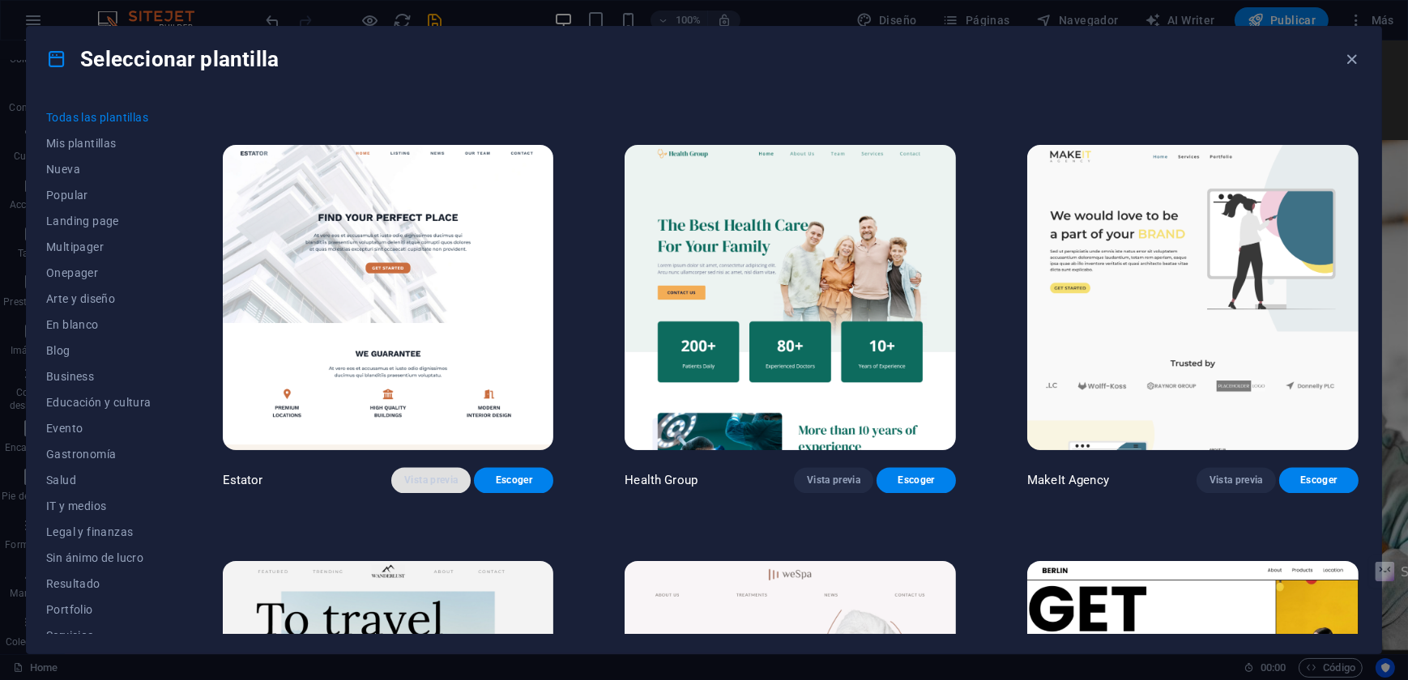
click at [437, 474] on span "Vista previa" at bounding box center [430, 480] width 53 height 13
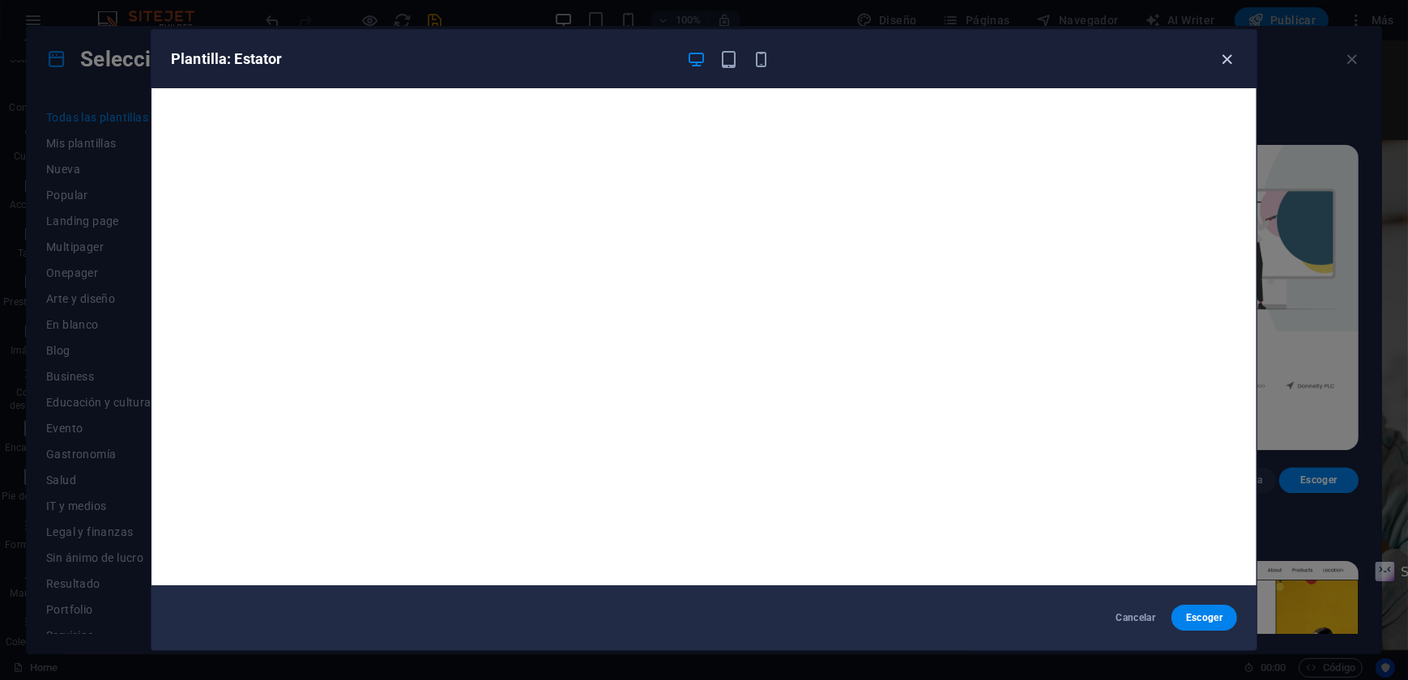
click at [1222, 58] on icon "button" at bounding box center [1227, 59] width 19 height 19
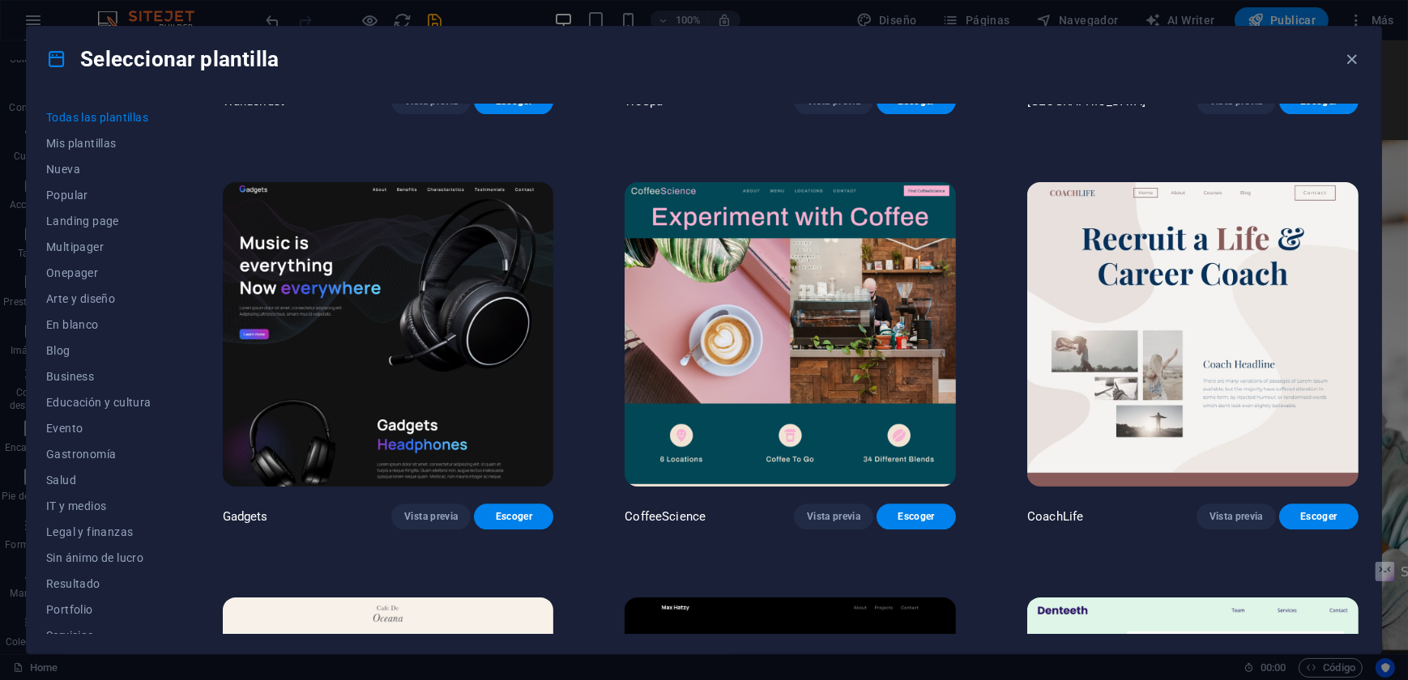
scroll to position [4933, 0]
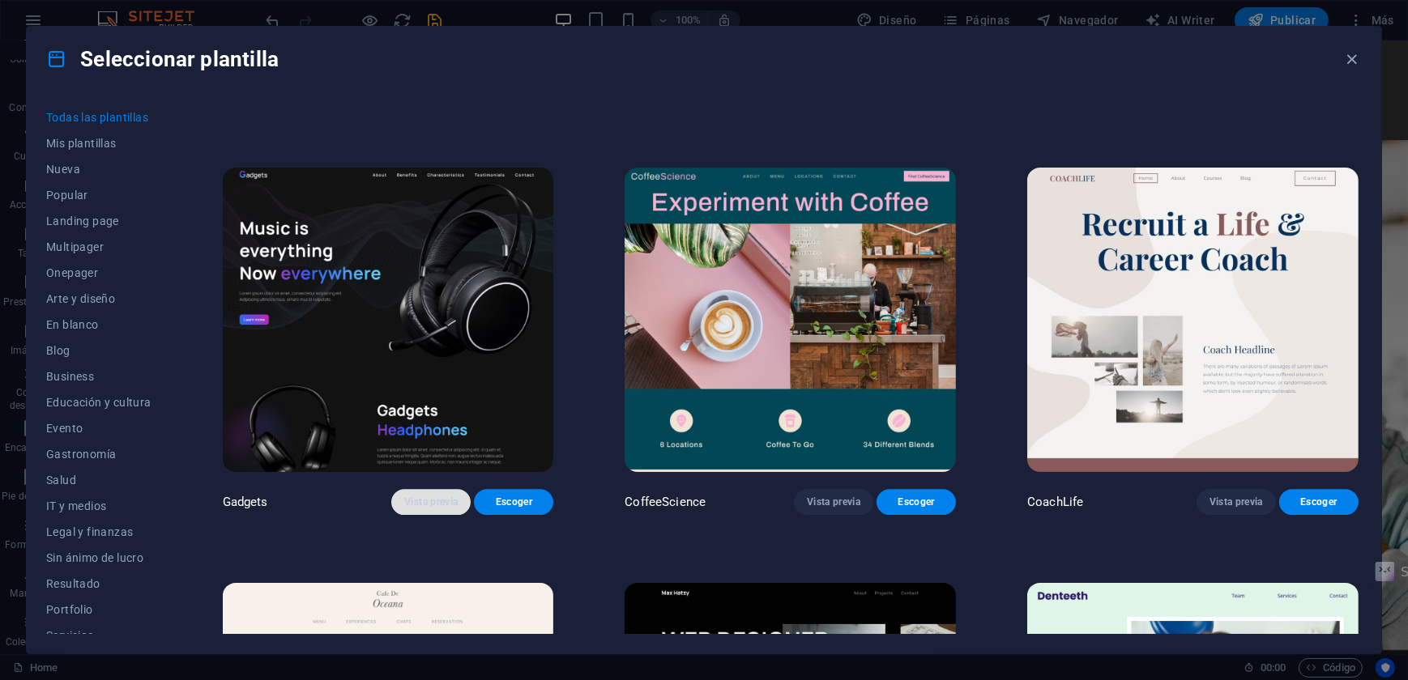
click at [429, 496] on span "Vista previa" at bounding box center [430, 502] width 53 height 13
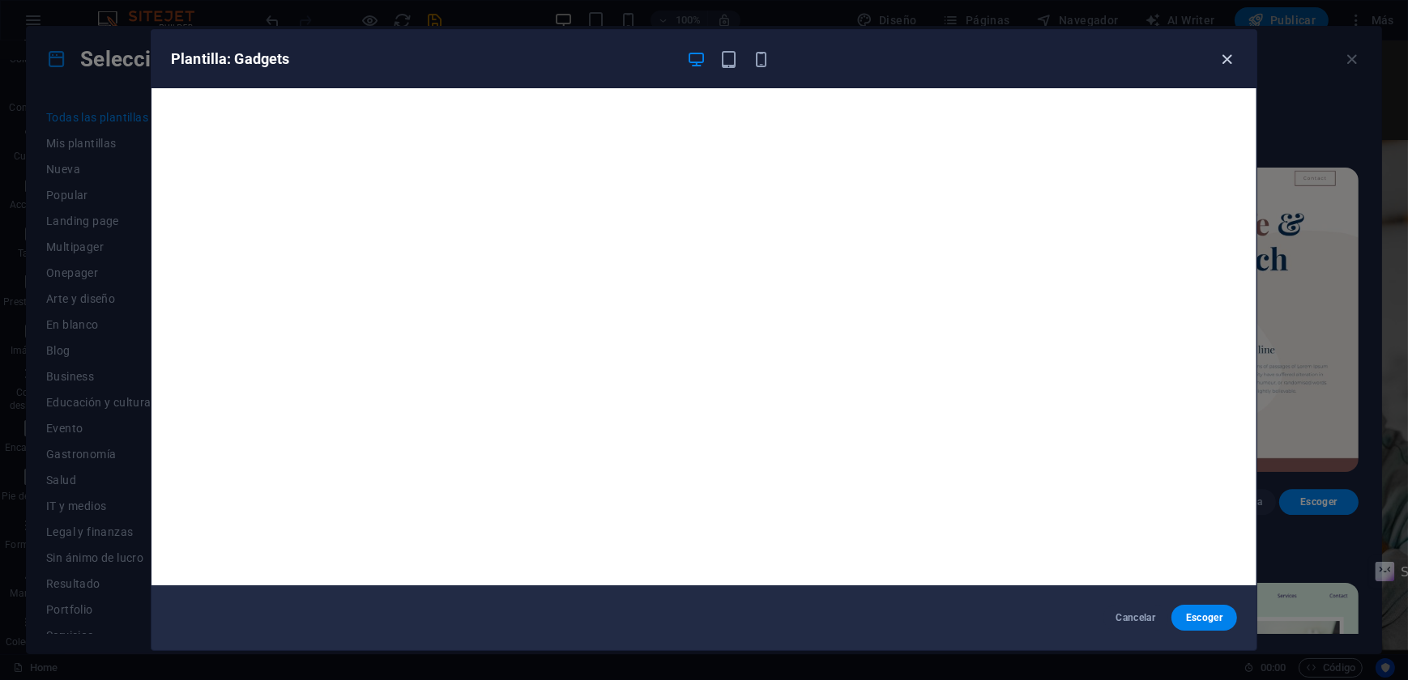
click at [1226, 62] on icon "button" at bounding box center [1227, 59] width 19 height 19
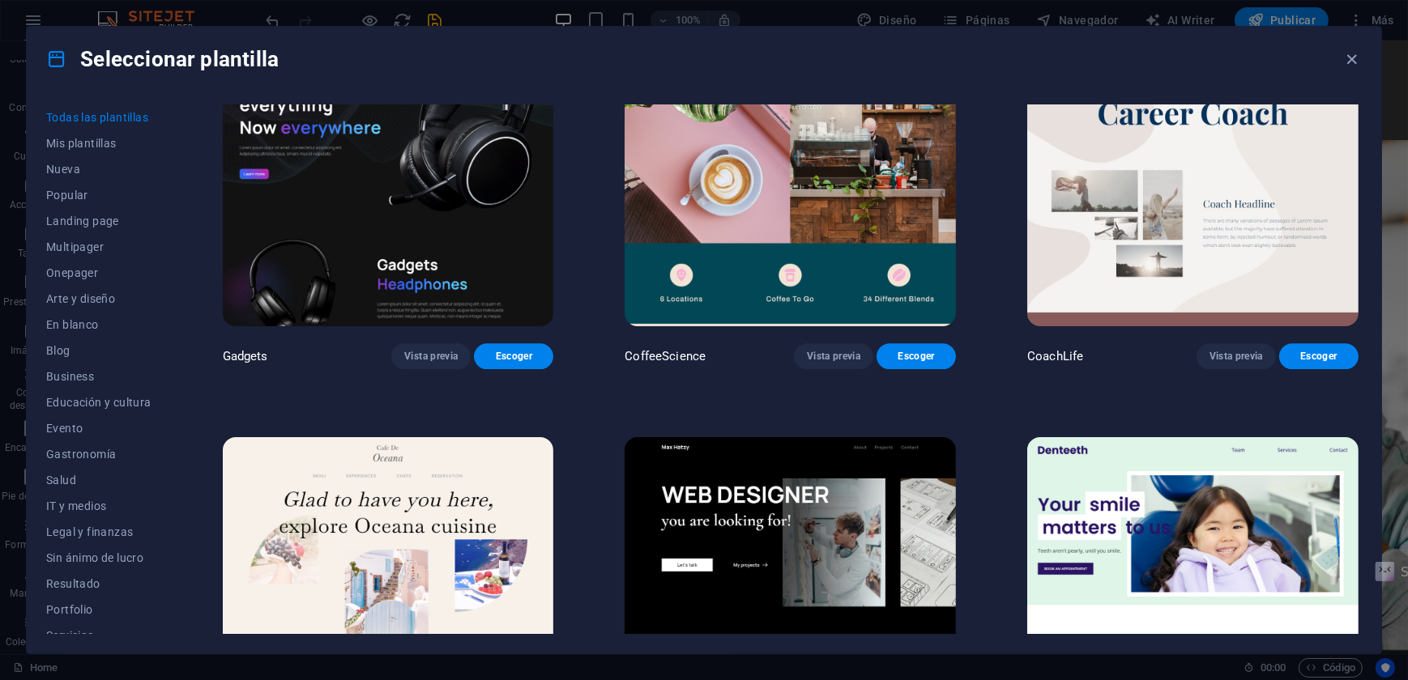
scroll to position [5081, 0]
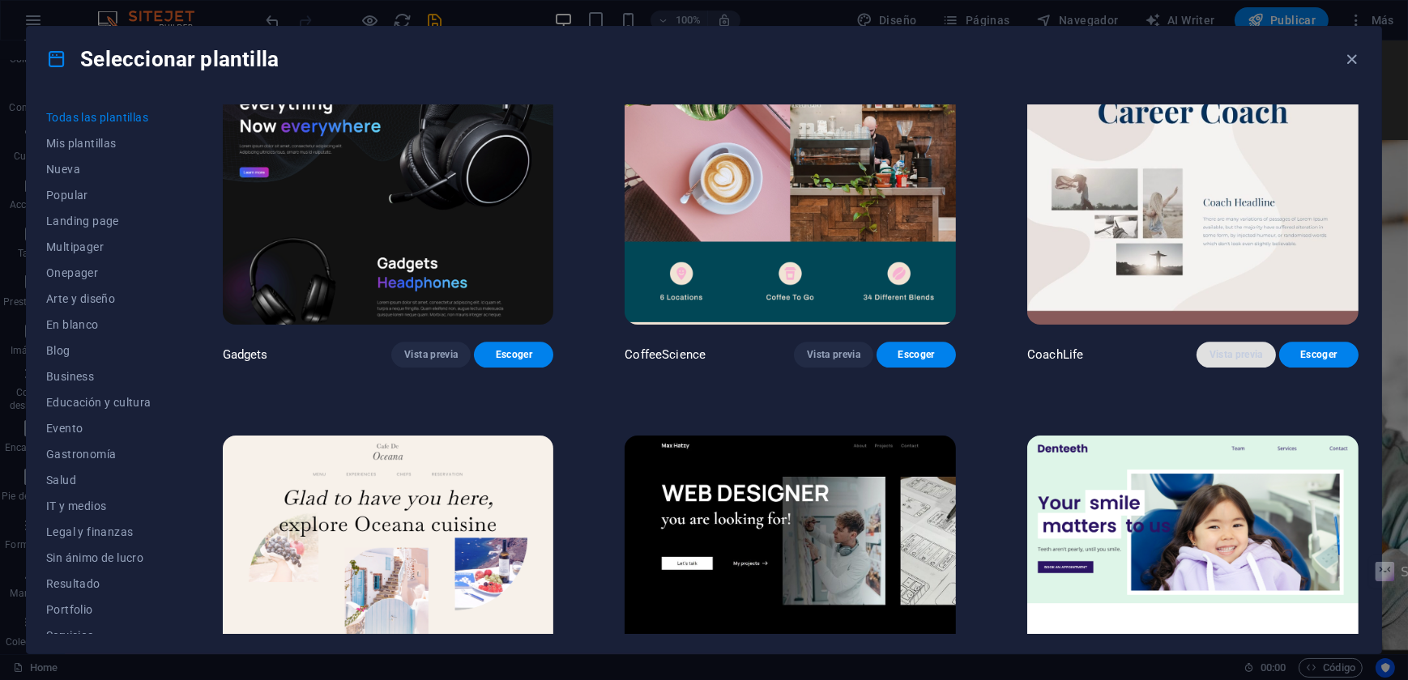
click at [1222, 348] on span "Vista previa" at bounding box center [1235, 354] width 53 height 13
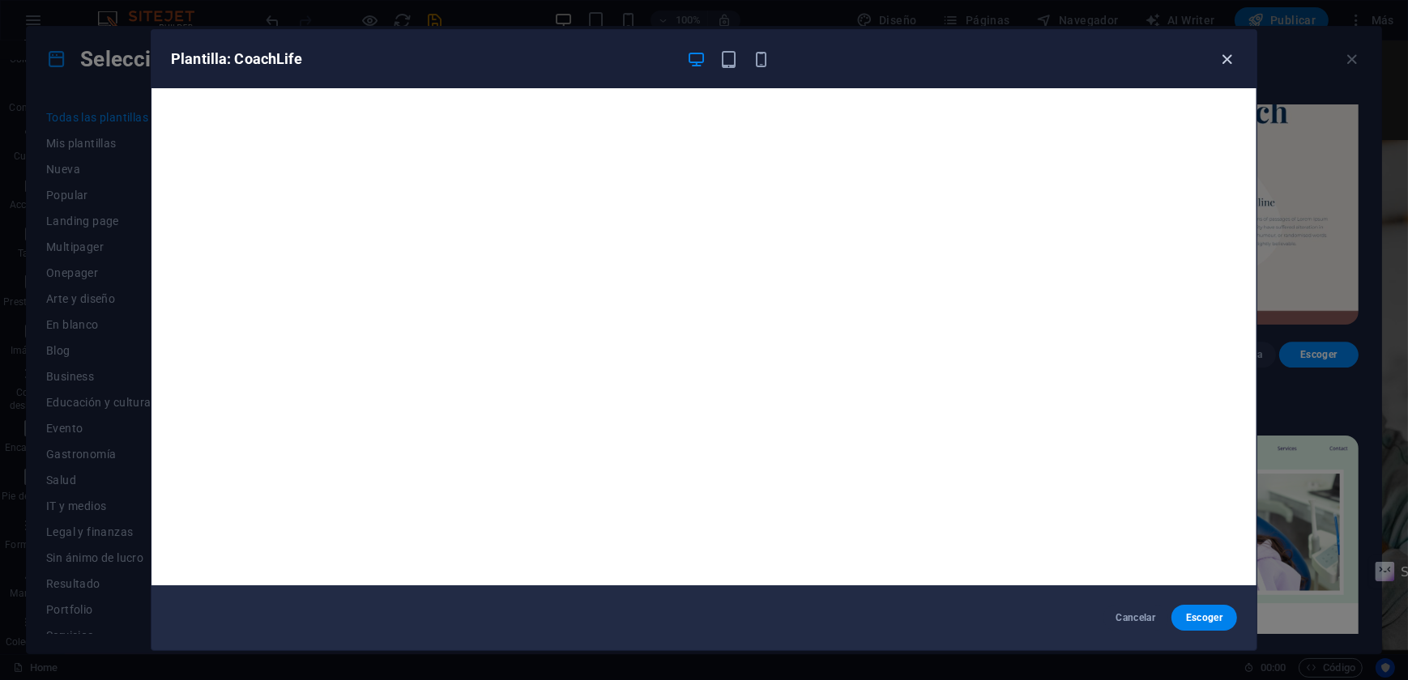
click at [1226, 62] on icon "button" at bounding box center [1227, 59] width 19 height 19
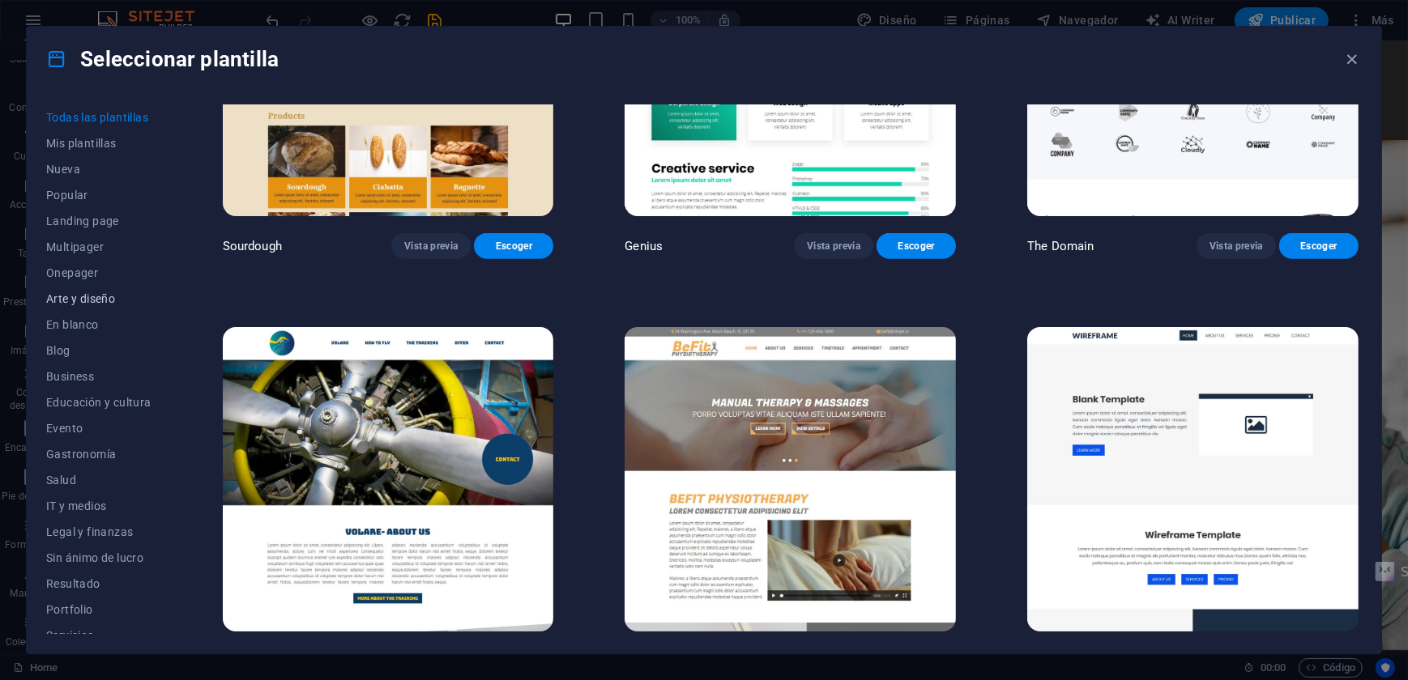
scroll to position [10309, 0]
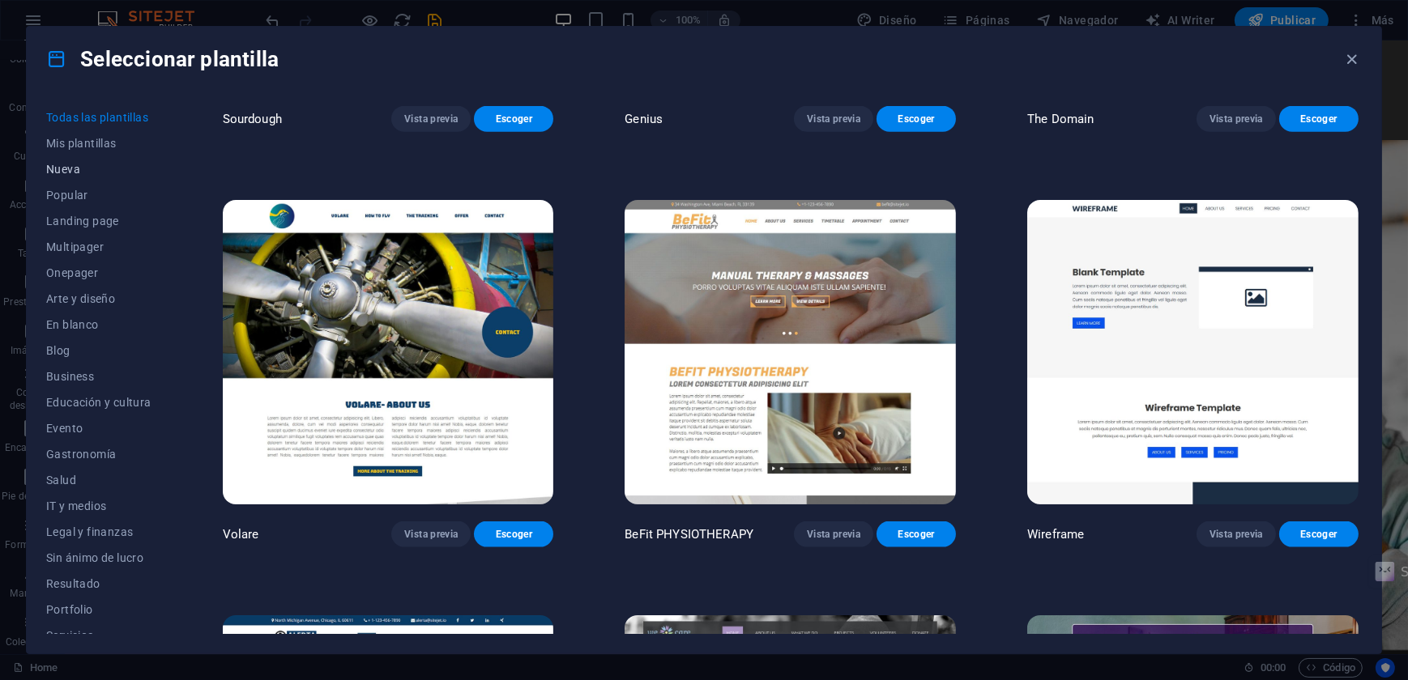
click at [62, 170] on span "Nueva" at bounding box center [98, 169] width 105 height 13
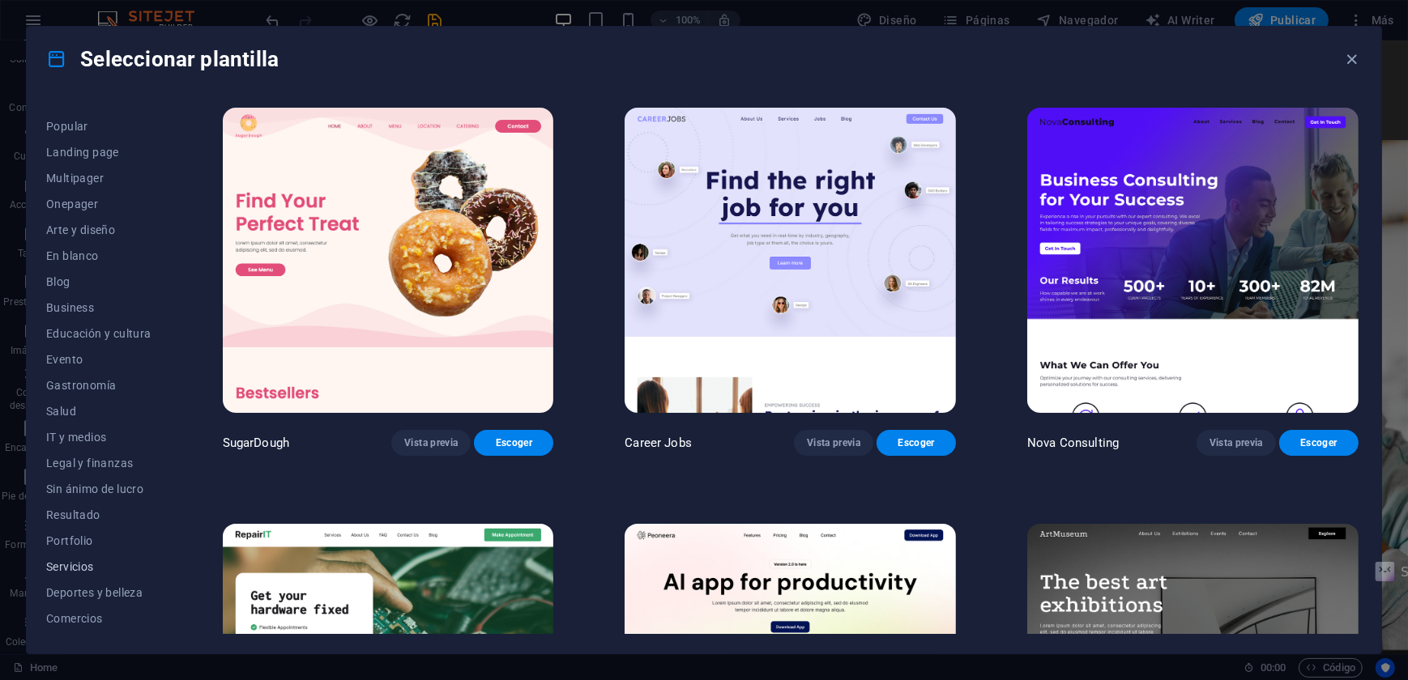
scroll to position [117, 0]
click at [1350, 63] on icon "button" at bounding box center [1352, 59] width 19 height 19
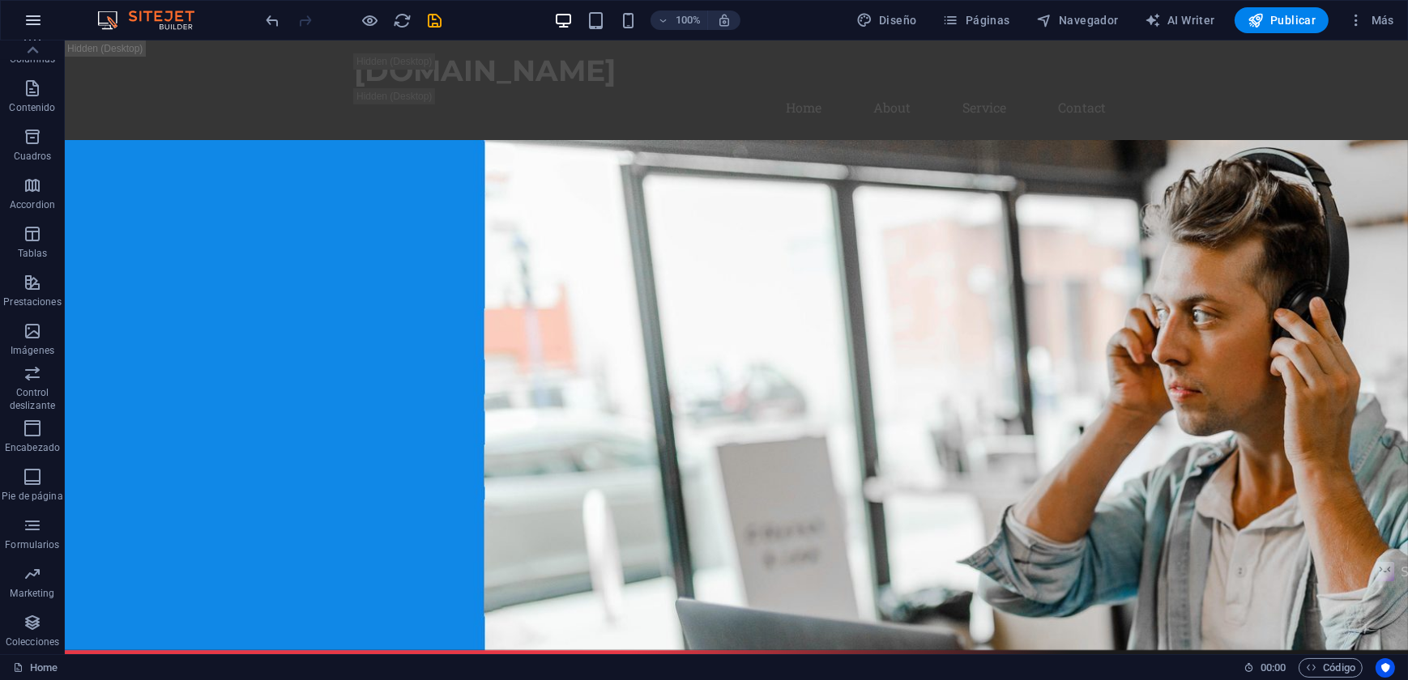
click at [37, 20] on icon "button" at bounding box center [32, 20] width 19 height 19
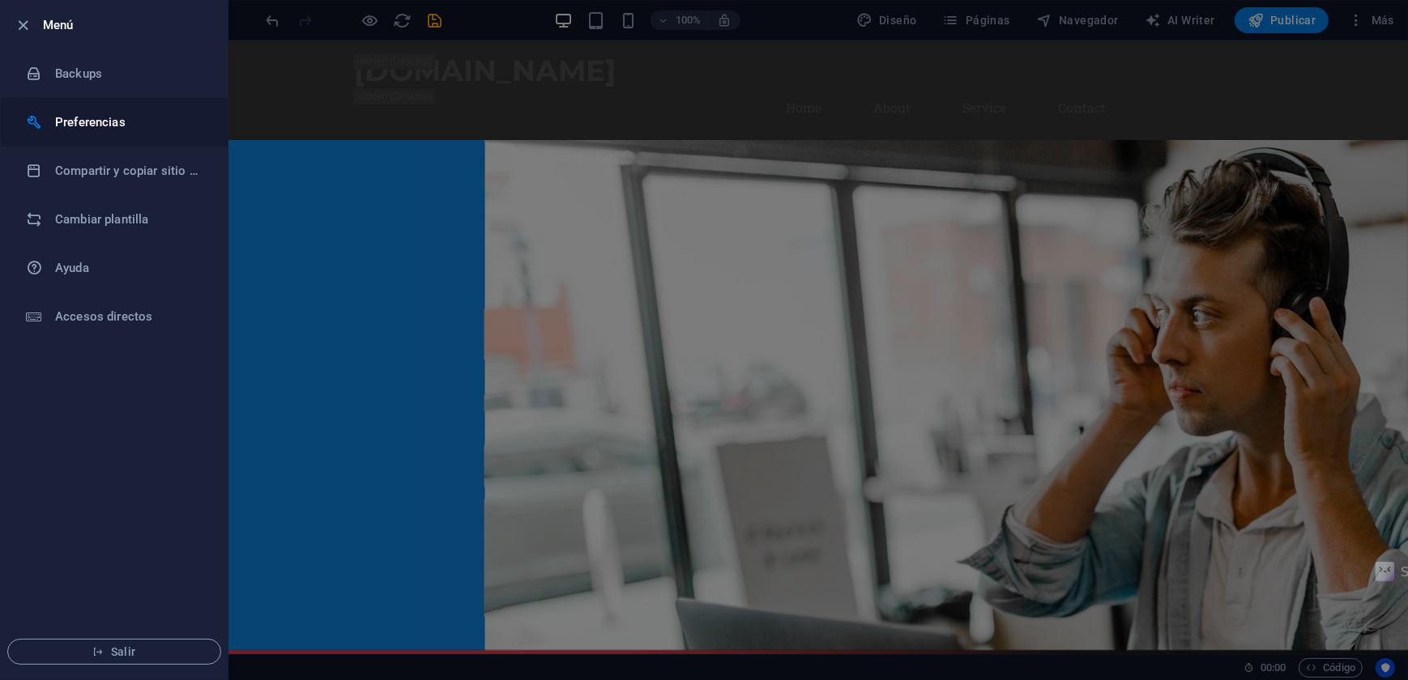
click at [82, 120] on h6 "Preferencias" at bounding box center [130, 122] width 150 height 19
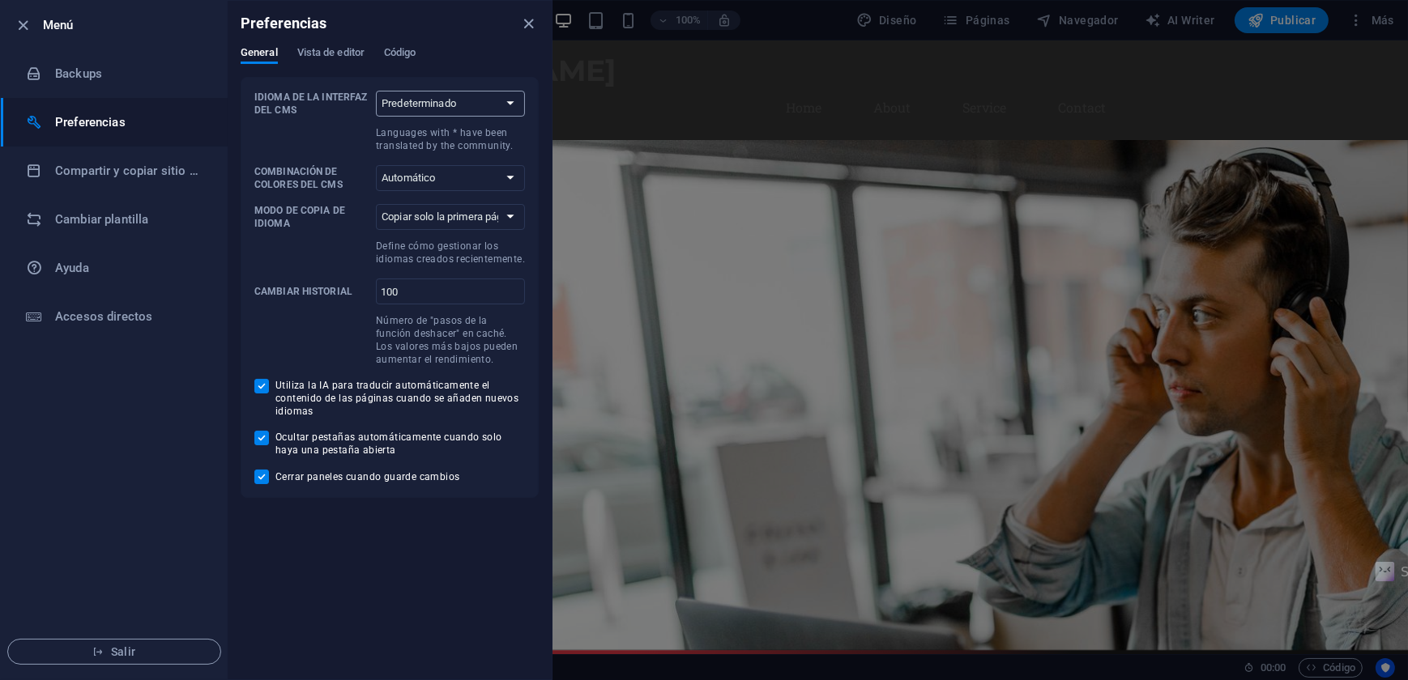
click at [424, 100] on select "Predeterminado Deutsch English Español Suomi* Français Magyar Italiano Nederlan…" at bounding box center [450, 104] width 149 height 26
select select "es"
click at [376, 91] on select "Predeterminado Deutsch English Español Suomi* Français Magyar Italiano Nederlan…" at bounding box center [450, 104] width 149 height 26
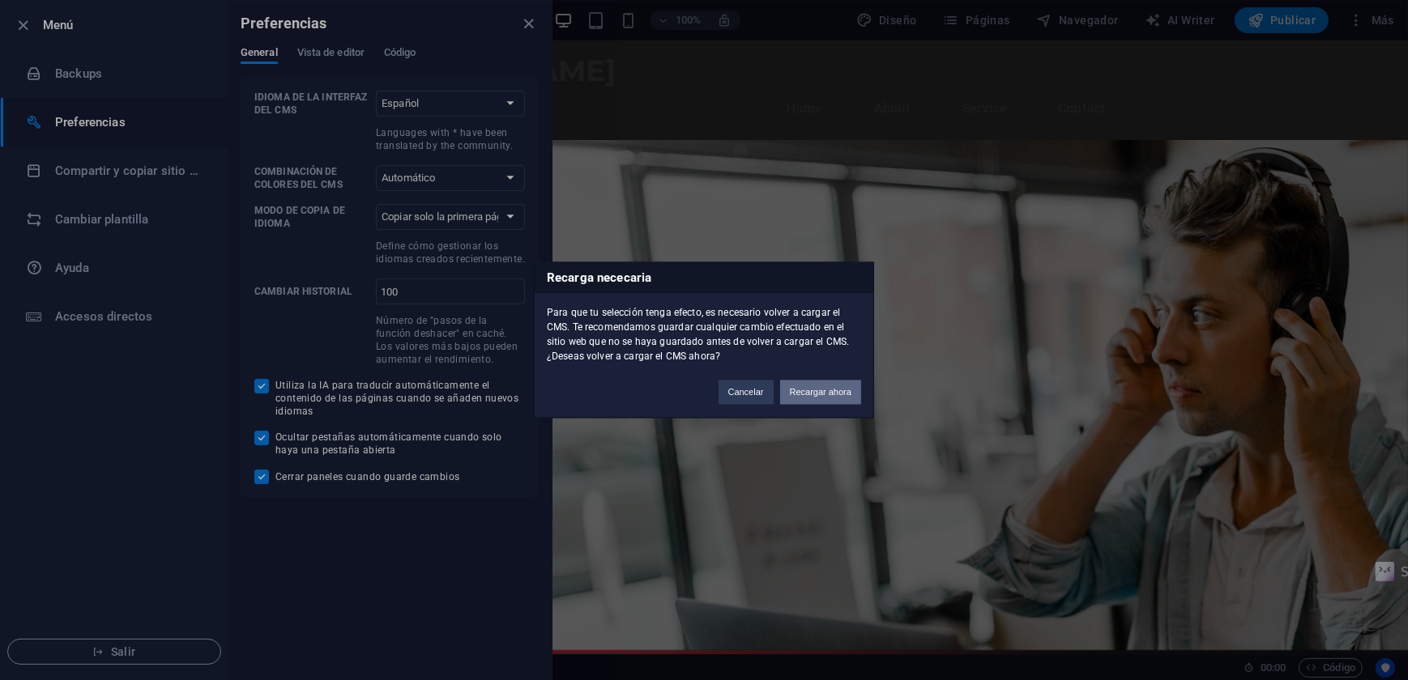
click at [816, 394] on button "Recargar ahora" at bounding box center [820, 393] width 81 height 24
